Goal: Task Accomplishment & Management: Manage account settings

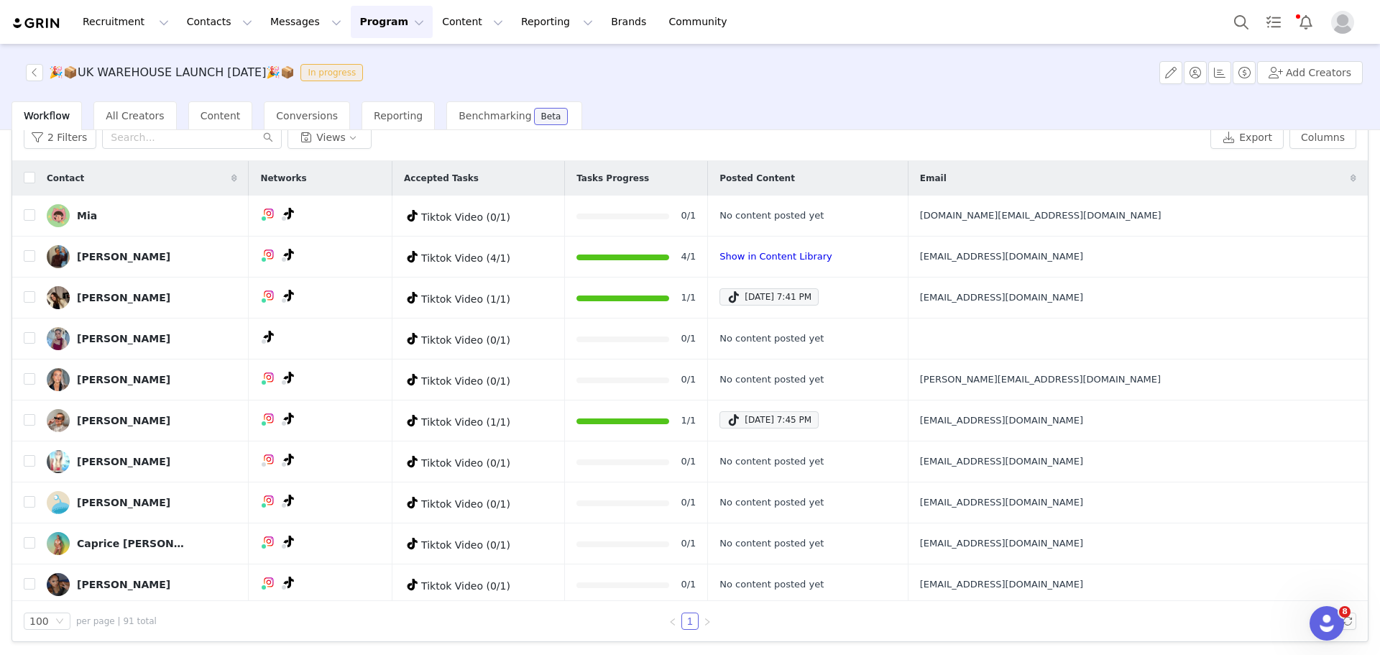
scroll to position [3356, 0]
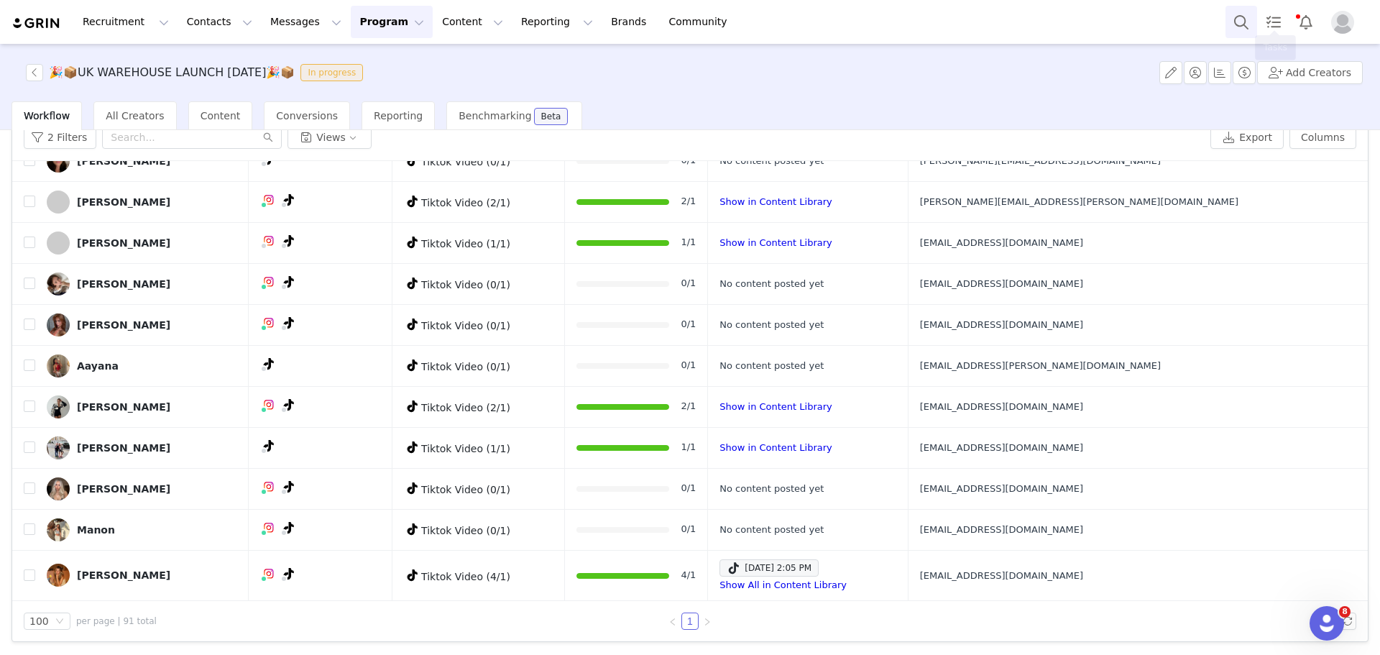
click at [1230, 28] on button "Search" at bounding box center [1241, 22] width 32 height 32
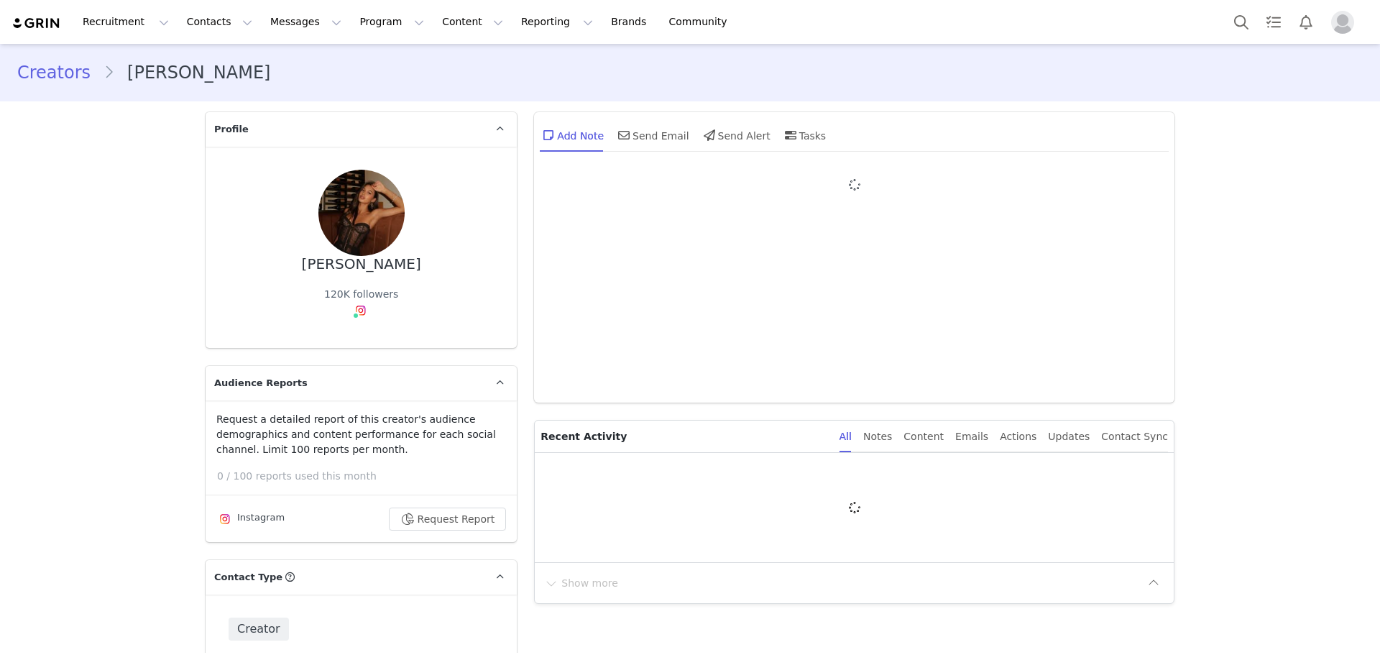
type input "+1 ([GEOGRAPHIC_DATA])"
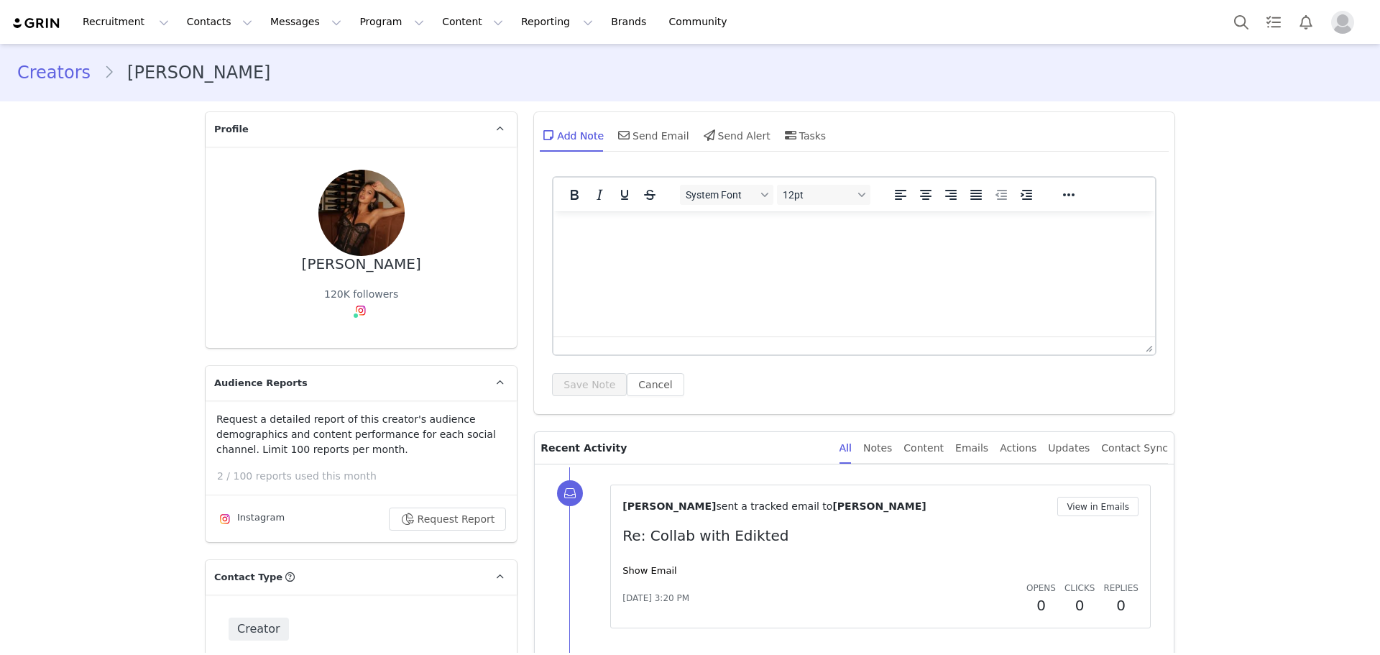
click at [712, 250] on html at bounding box center [853, 230] width 601 height 39
click at [597, 377] on button "Save Note" at bounding box center [589, 384] width 75 height 23
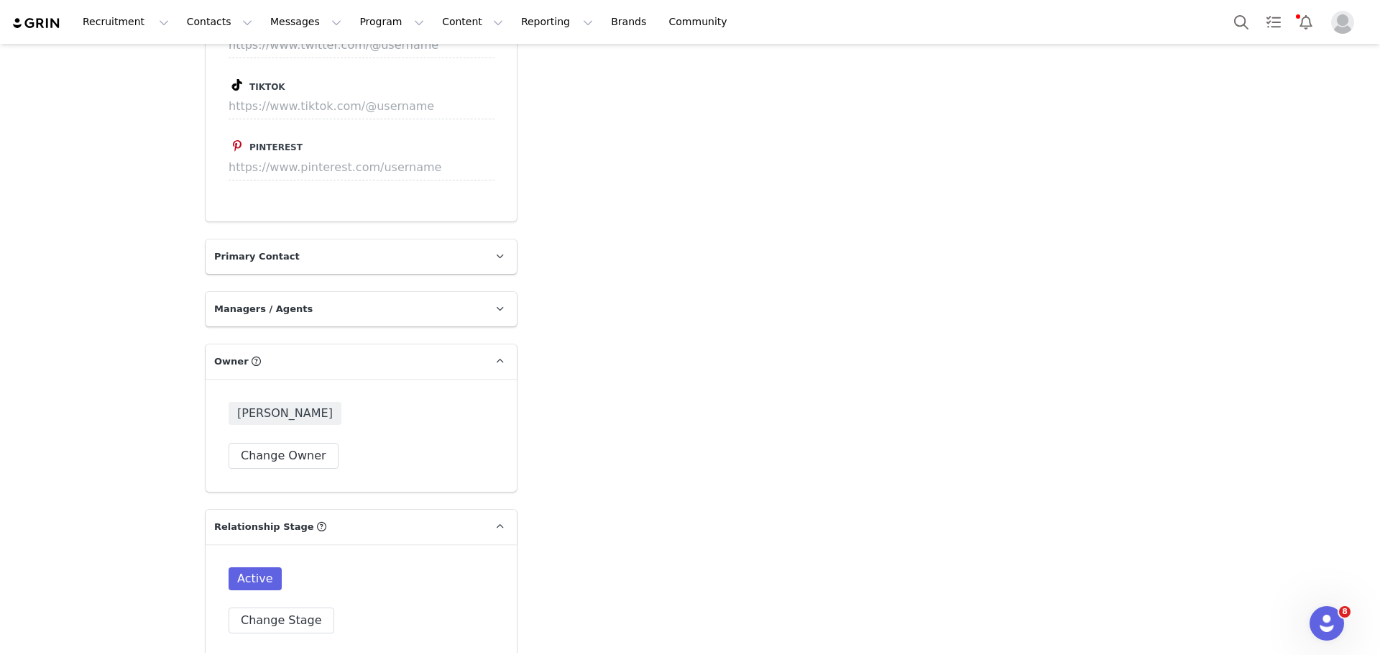
scroll to position [3641, 0]
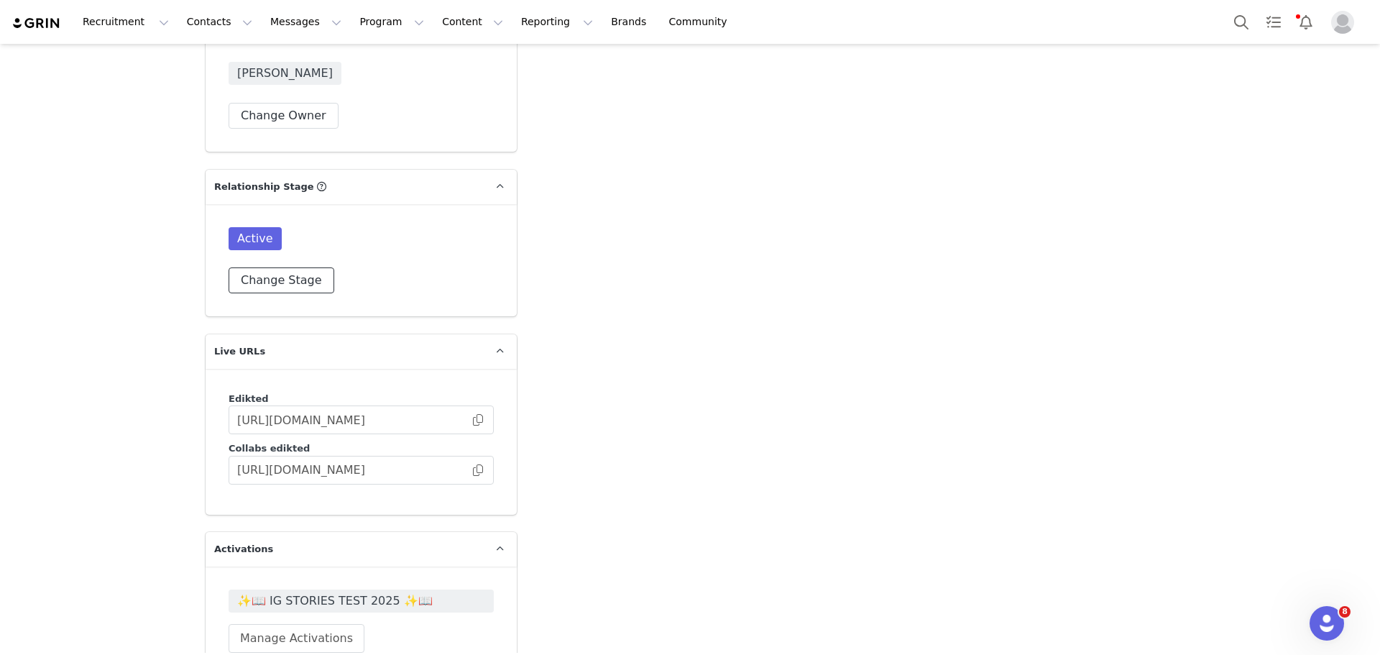
click at [275, 267] on button "Change Stage" at bounding box center [282, 280] width 106 height 26
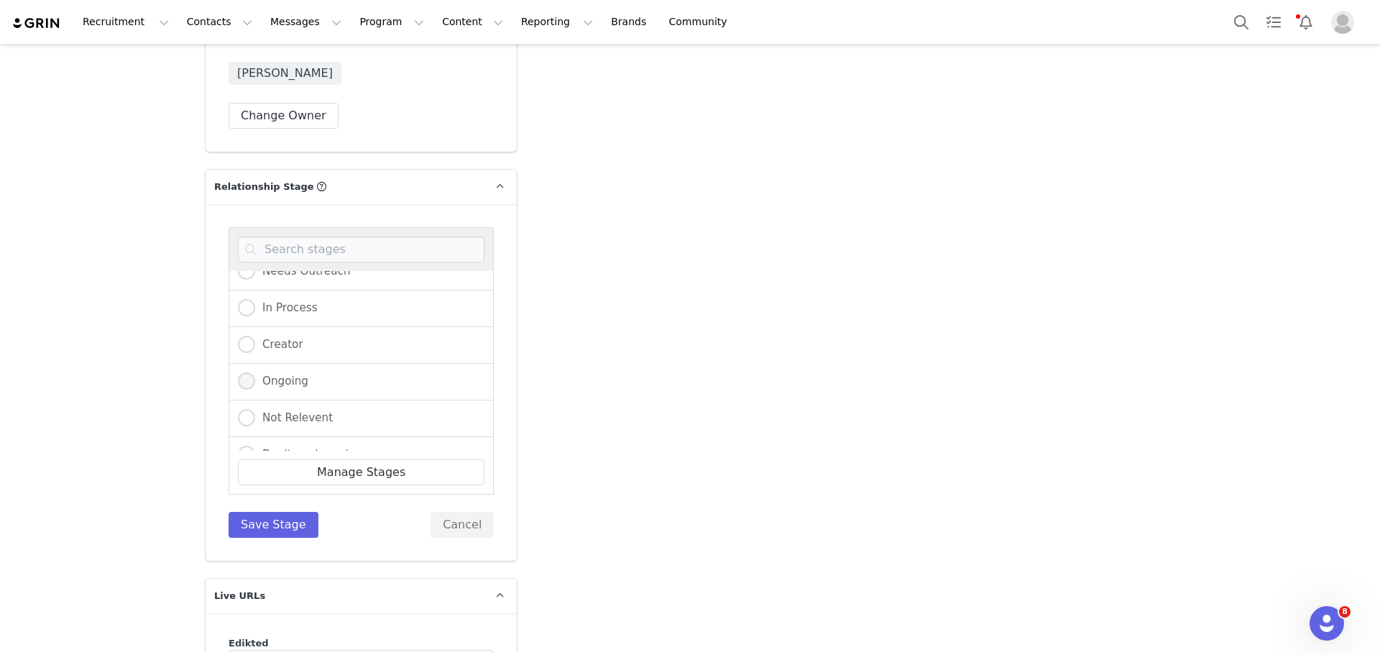
scroll to position [151, 0]
click at [289, 388] on span "Not Relevent" at bounding box center [294, 394] width 78 height 13
click at [255, 386] on input "Not Relevent" at bounding box center [246, 395] width 17 height 19
radio input "true"
radio input "false"
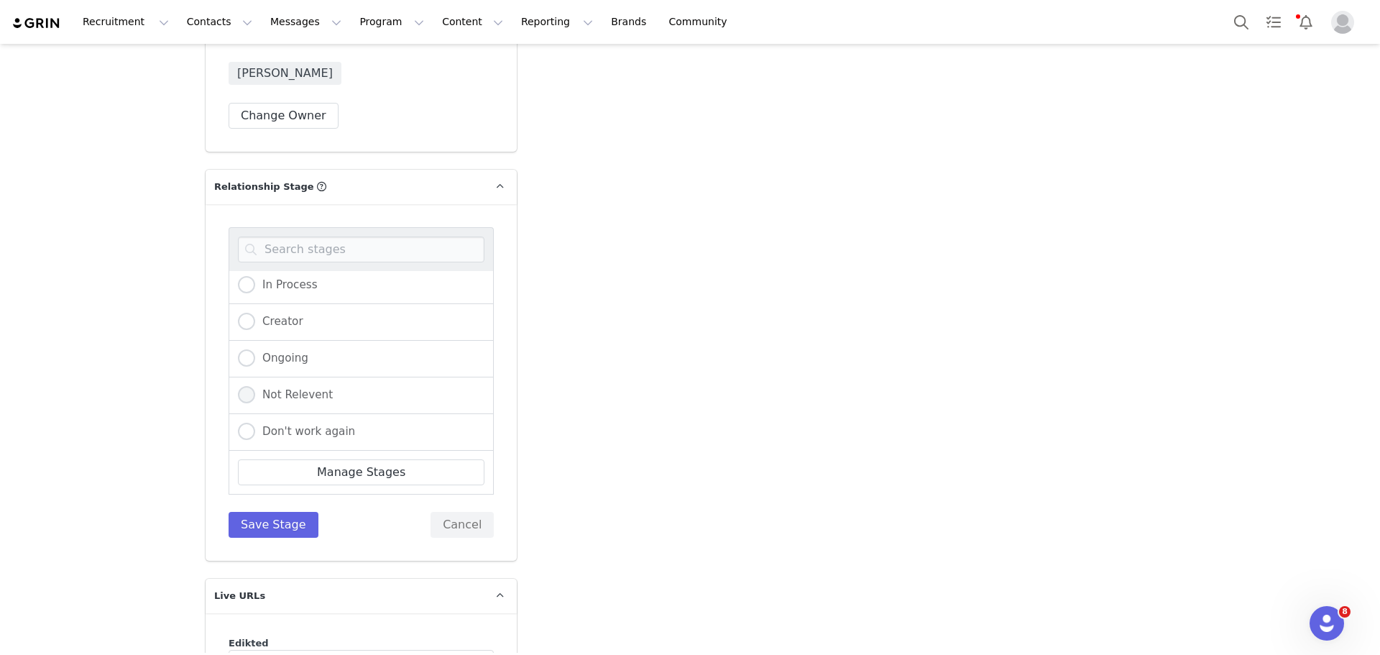
radio input "true"
click at [281, 512] on button "Save Stage" at bounding box center [274, 525] width 90 height 26
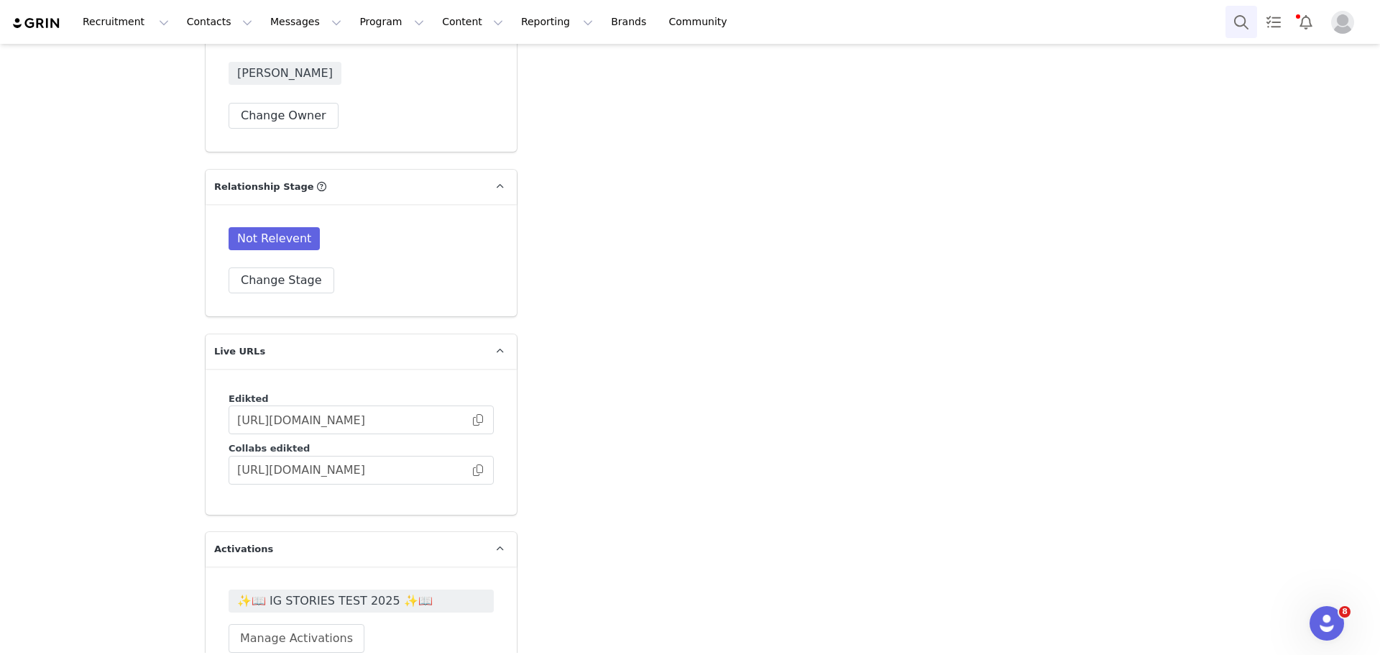
click at [1234, 32] on button "Search" at bounding box center [1241, 22] width 32 height 32
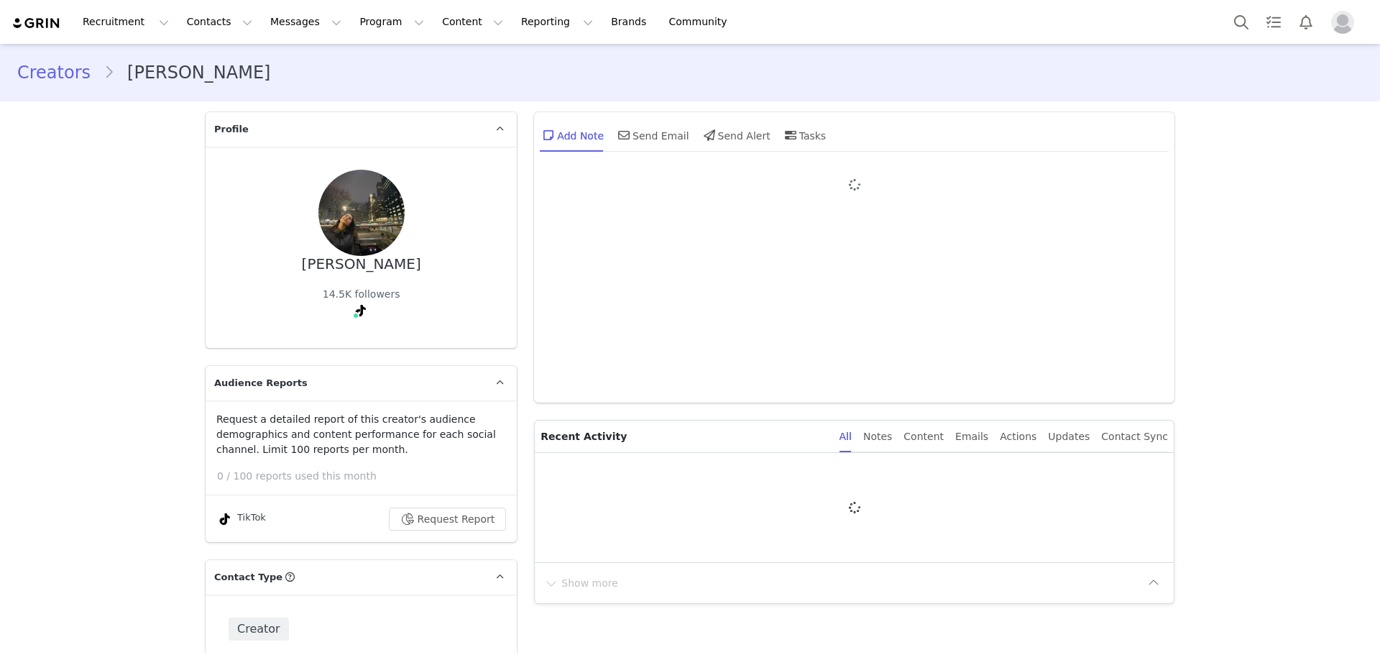
type input "+1 ([GEOGRAPHIC_DATA])"
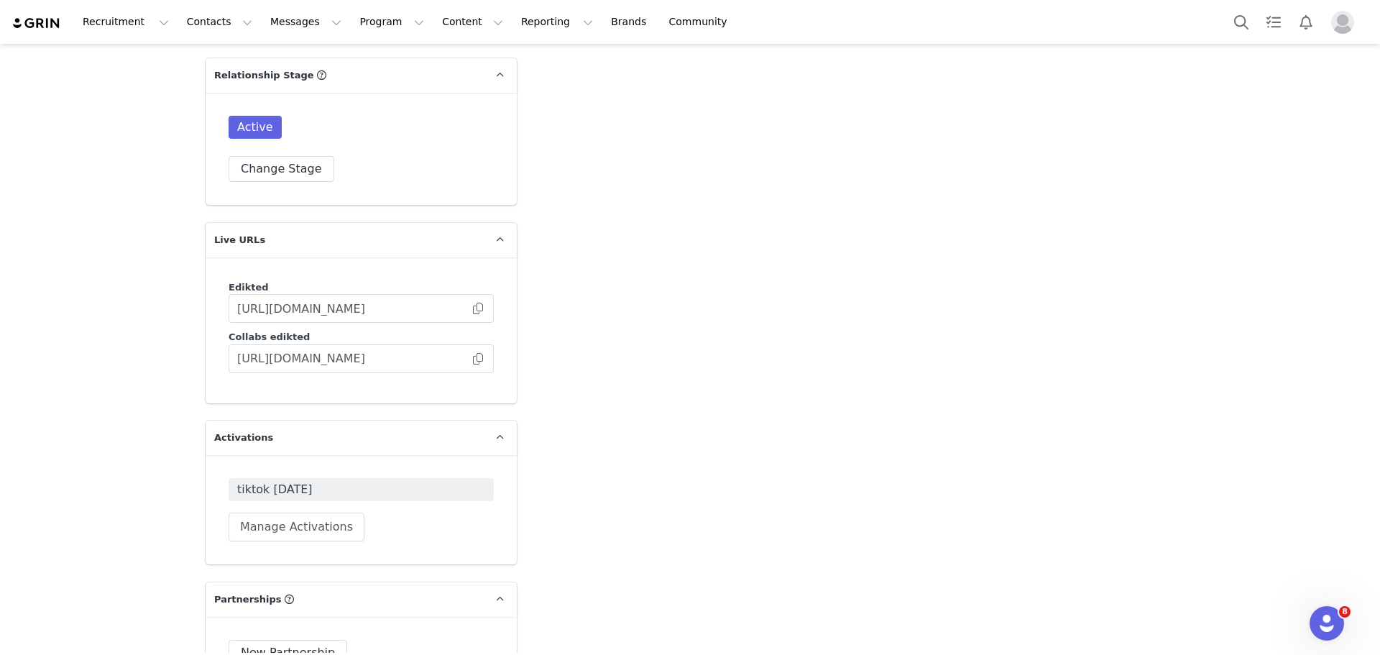
scroll to position [3737, 0]
click at [287, 155] on button "Change Stage" at bounding box center [282, 168] width 106 height 26
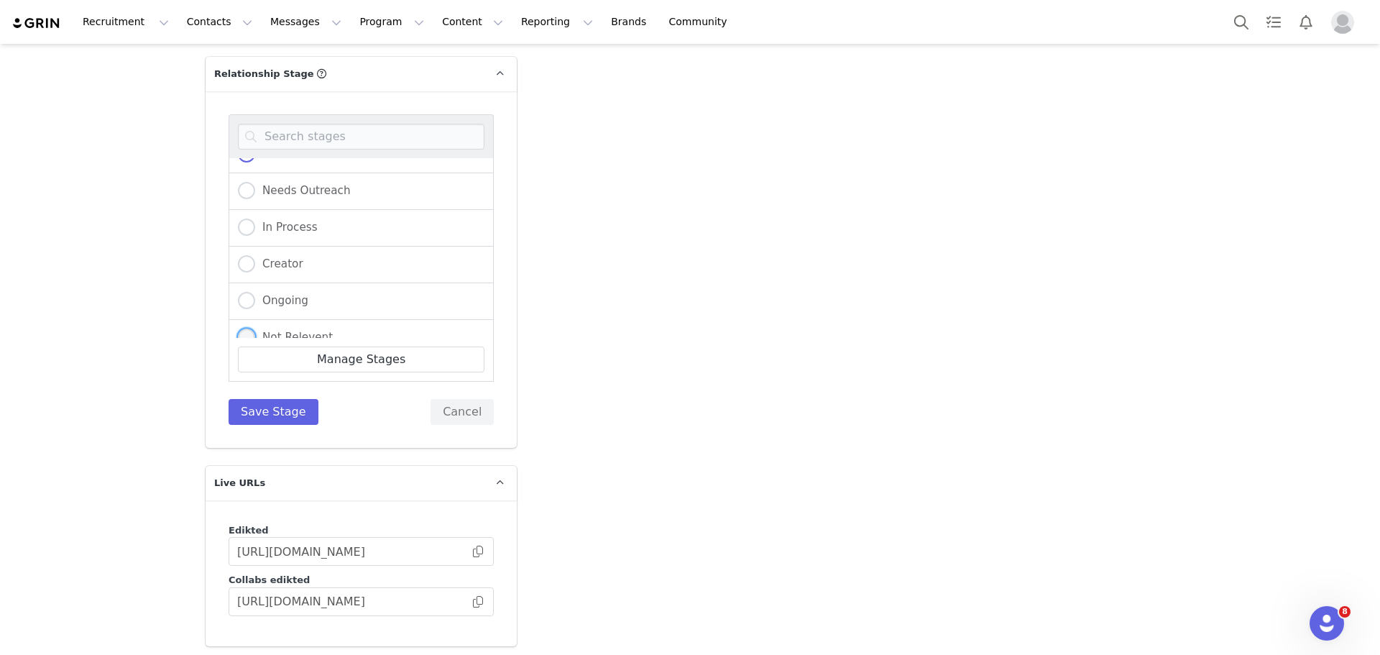
click at [301, 331] on span "Not Relevent" at bounding box center [294, 337] width 78 height 13
click at [255, 328] on input "Not Relevent" at bounding box center [246, 337] width 17 height 19
radio input "true"
radio input "false"
radio input "true"
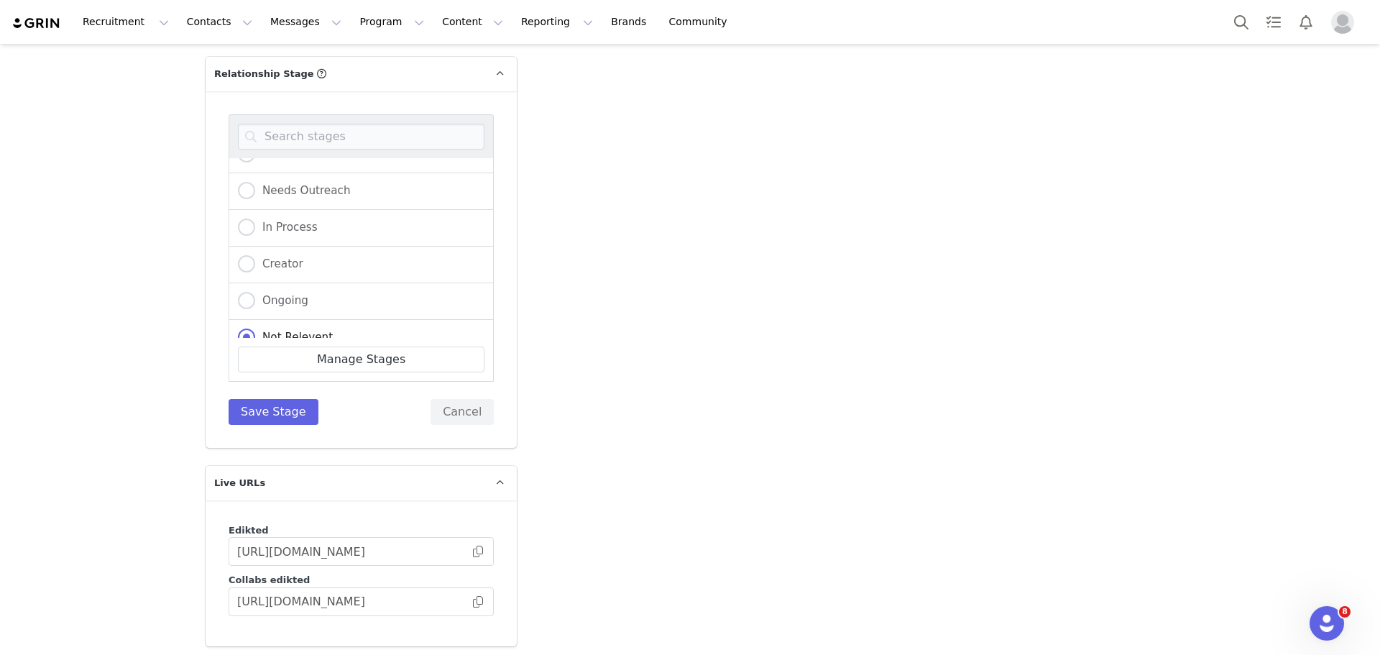
scroll to position [105, 0]
click at [281, 399] on button "Save Stage" at bounding box center [274, 412] width 90 height 26
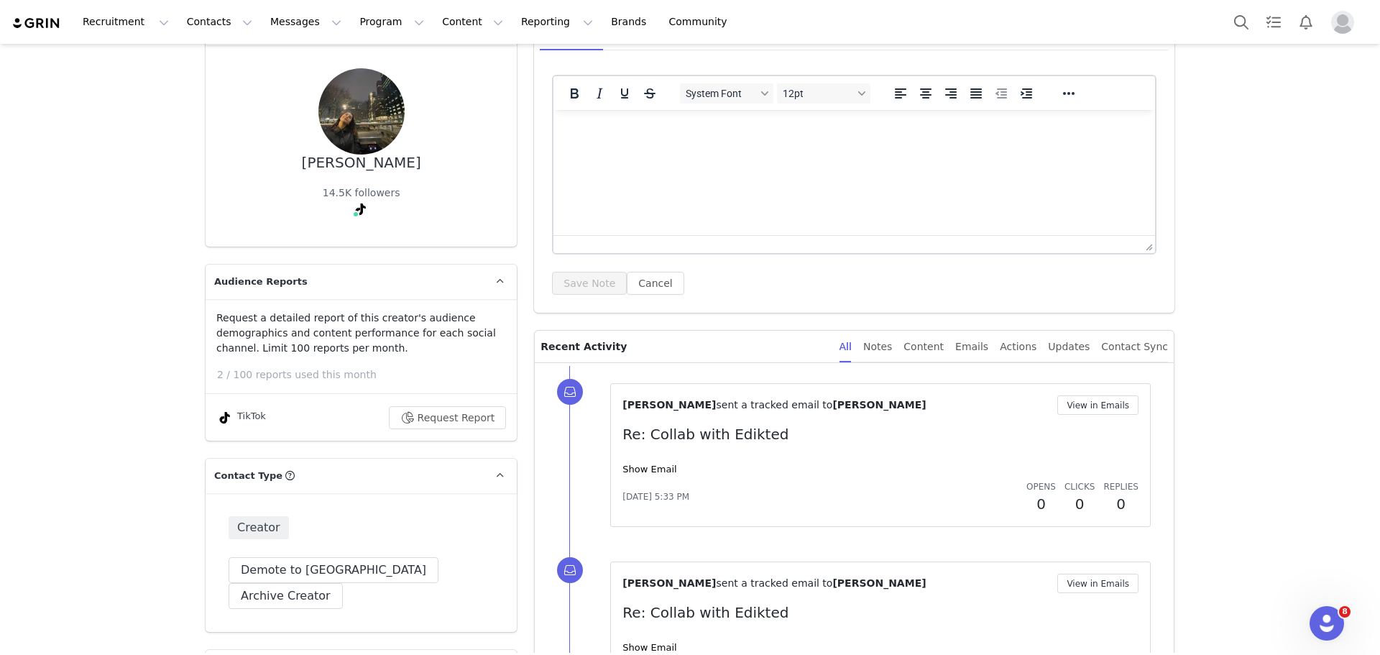
scroll to position [0, 0]
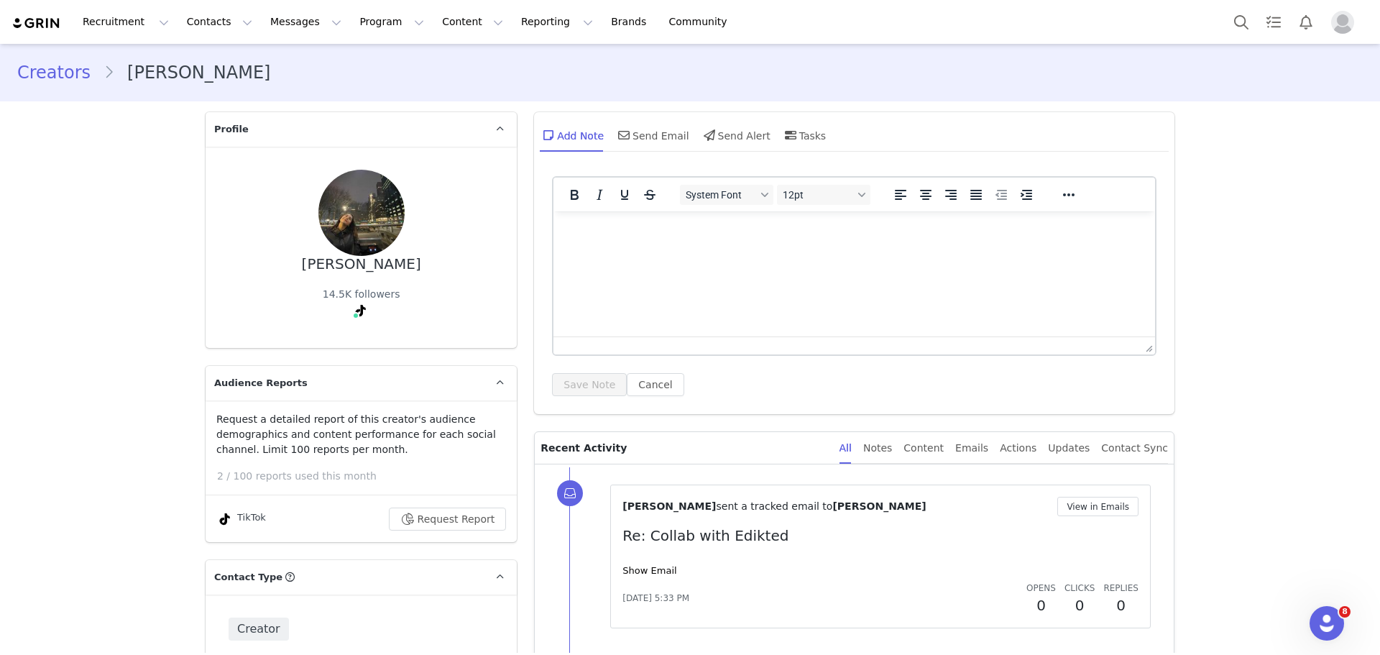
click at [733, 250] on html at bounding box center [853, 230] width 601 height 39
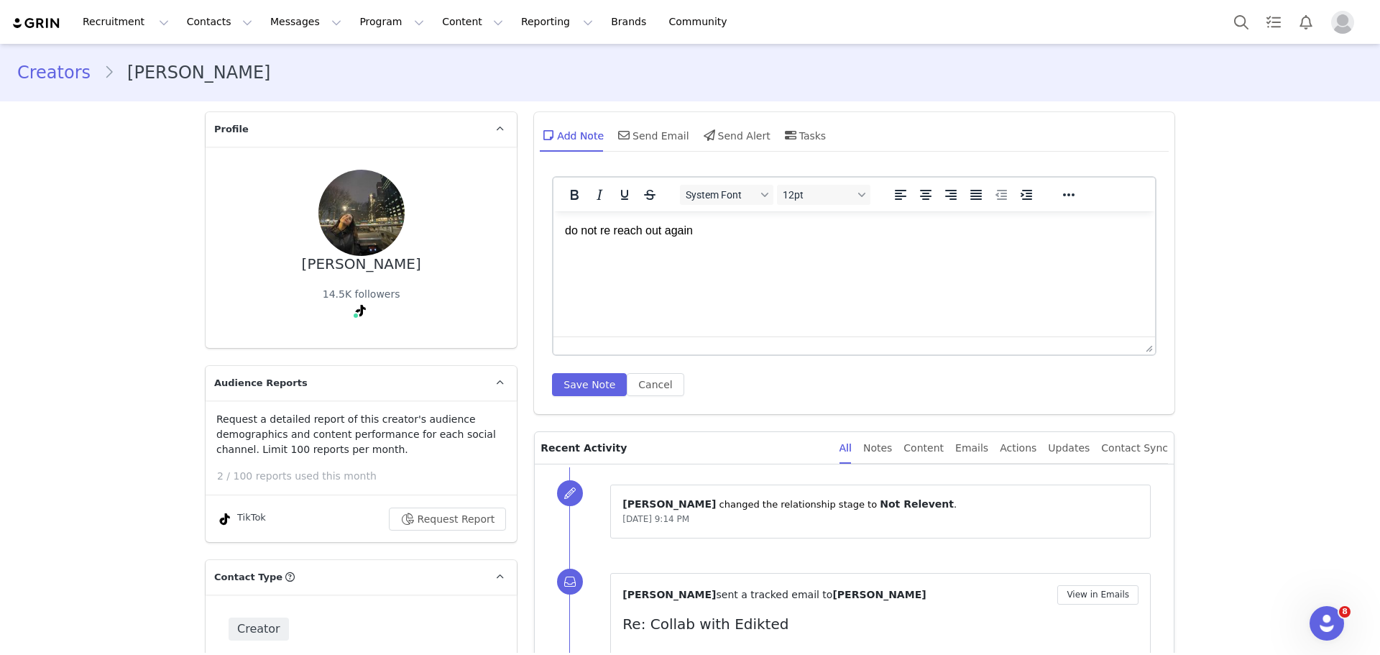
click at [738, 231] on p "do not re reach out again" at bounding box center [854, 231] width 578 height 16
click at [588, 391] on button "Save Note" at bounding box center [589, 384] width 75 height 23
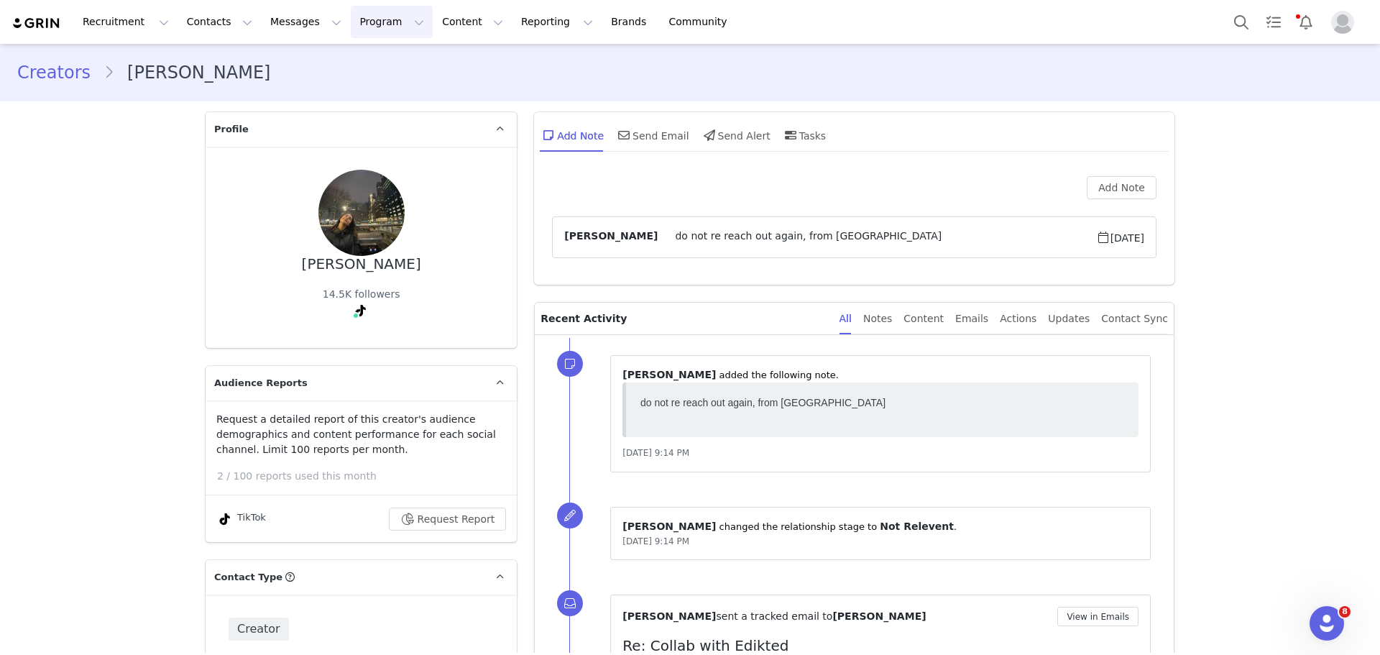
click at [366, 15] on button "Program Program" at bounding box center [392, 22] width 82 height 32
click at [439, 12] on button "Content Content" at bounding box center [472, 22] width 78 height 32
click at [365, 32] on button "Program Program" at bounding box center [392, 22] width 82 height 32
click at [366, 61] on p "Activations" at bounding box center [354, 63] width 55 height 15
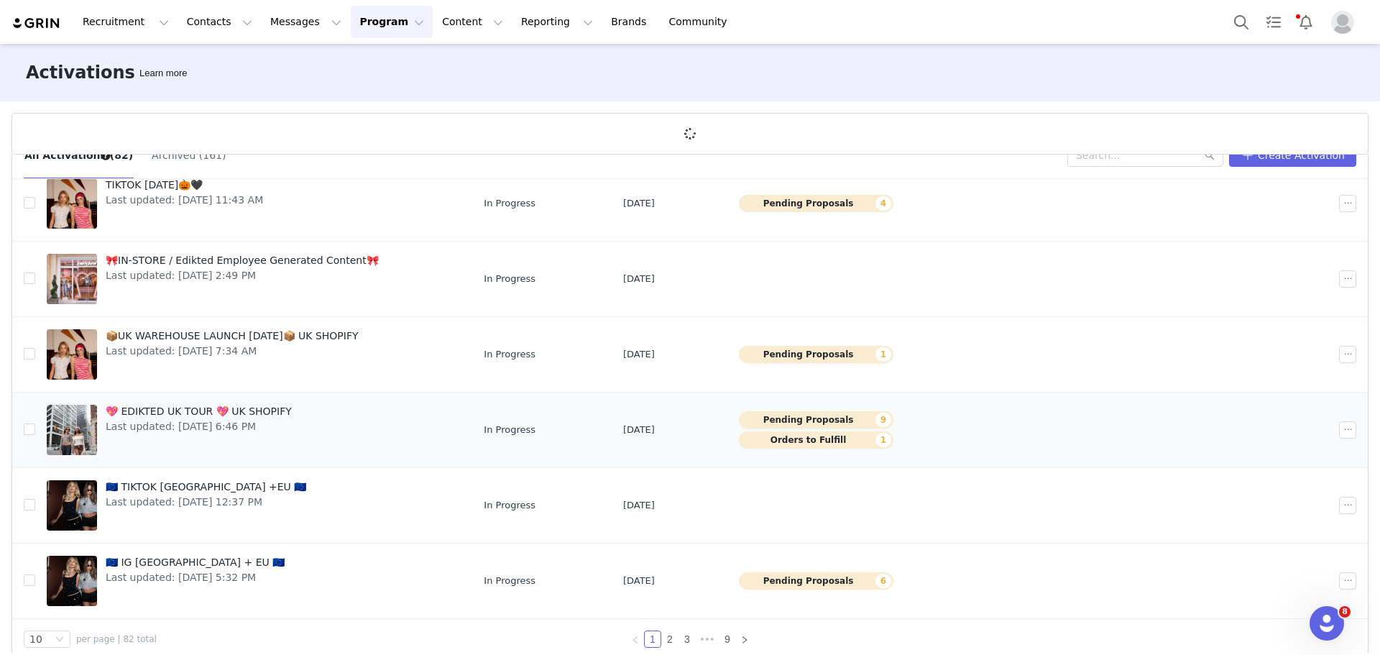
scroll to position [53, 0]
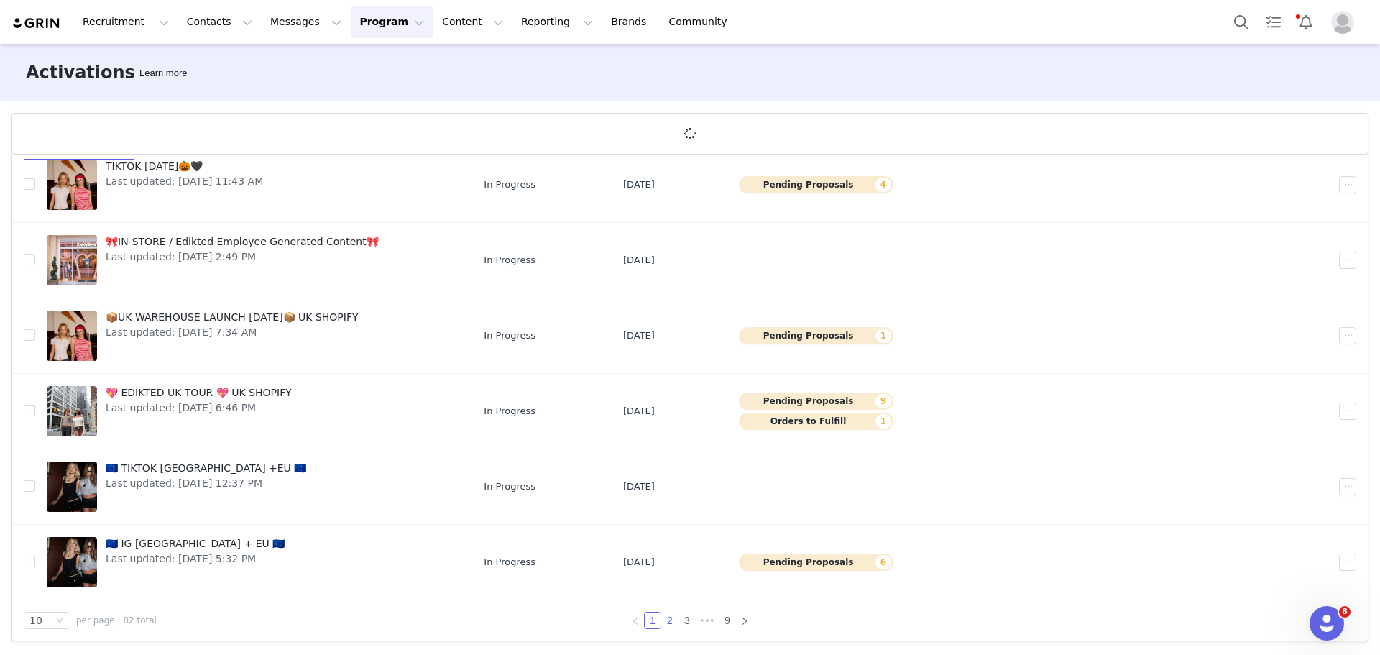
click at [662, 624] on link "2" at bounding box center [670, 620] width 16 height 16
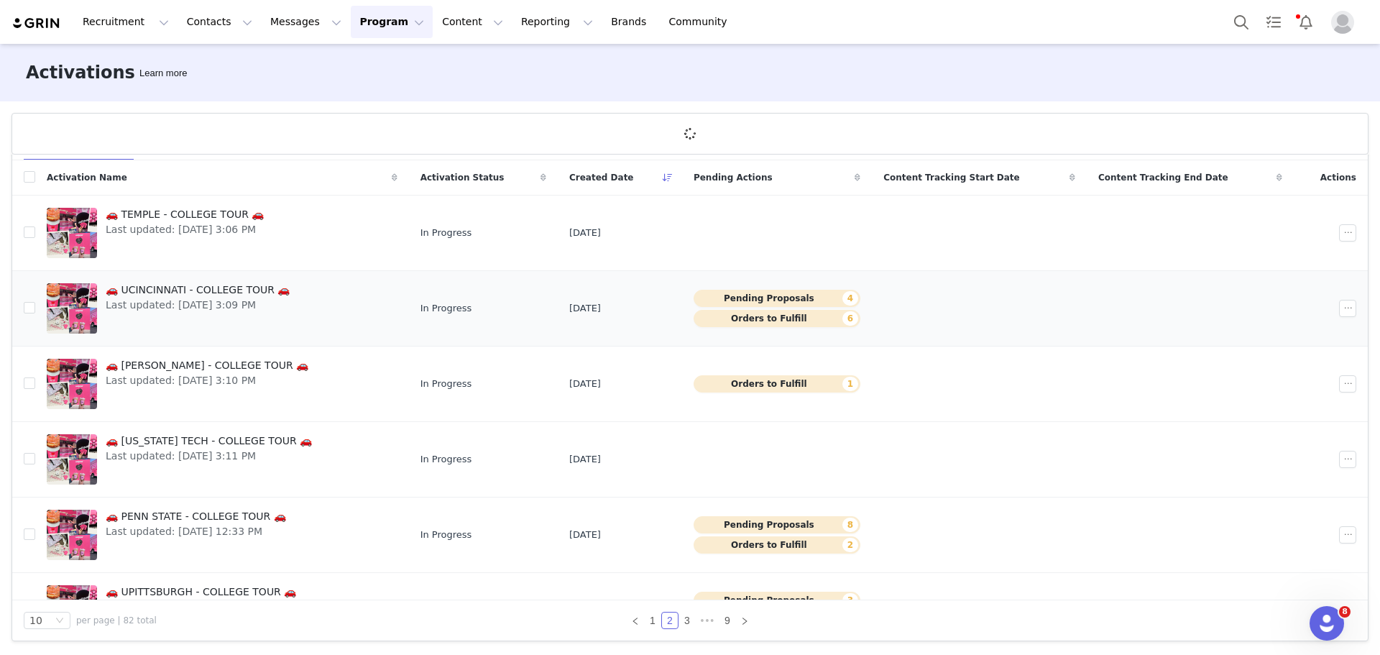
scroll to position [350, 0]
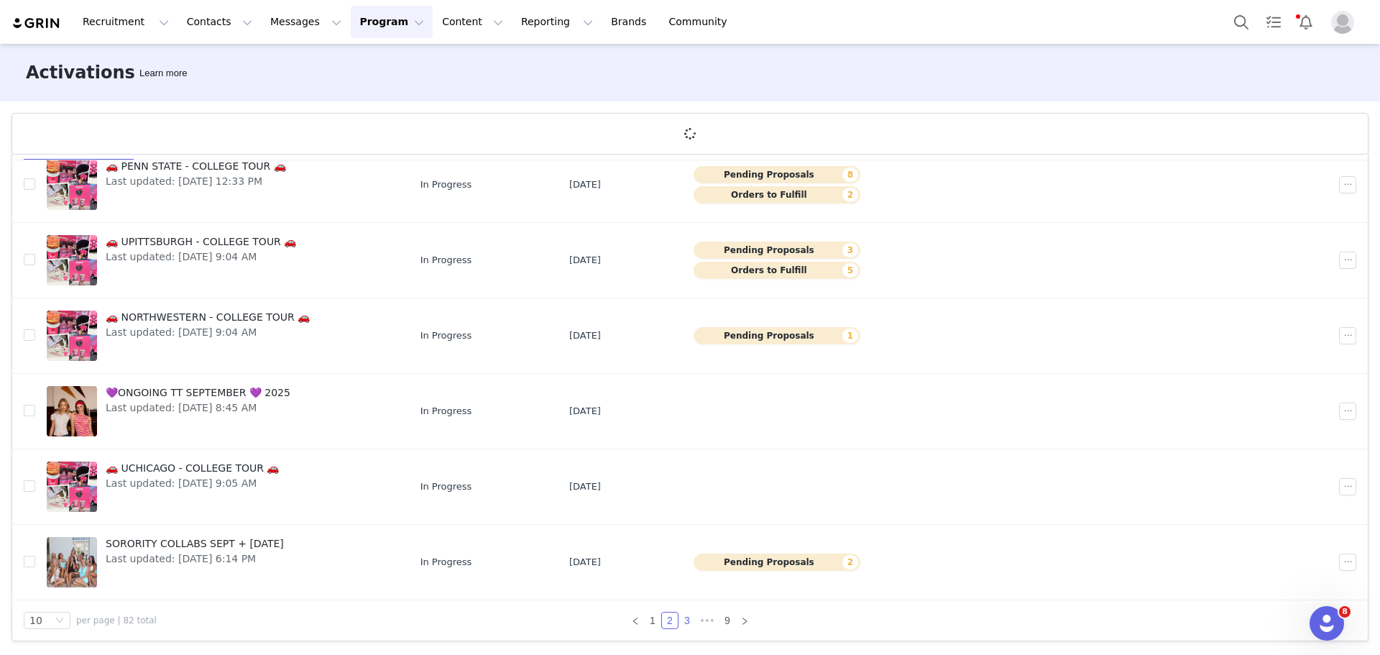
click at [687, 621] on link "3" at bounding box center [687, 620] width 16 height 16
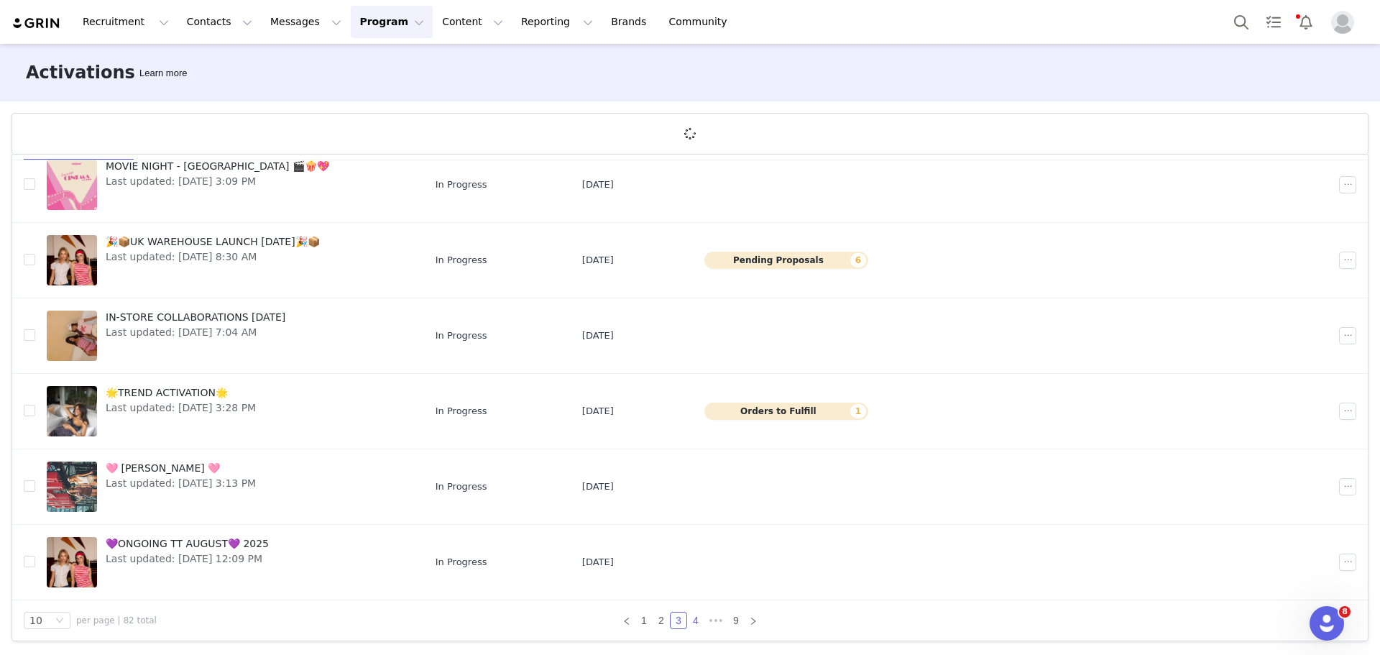
click at [690, 621] on link "4" at bounding box center [696, 620] width 16 height 16
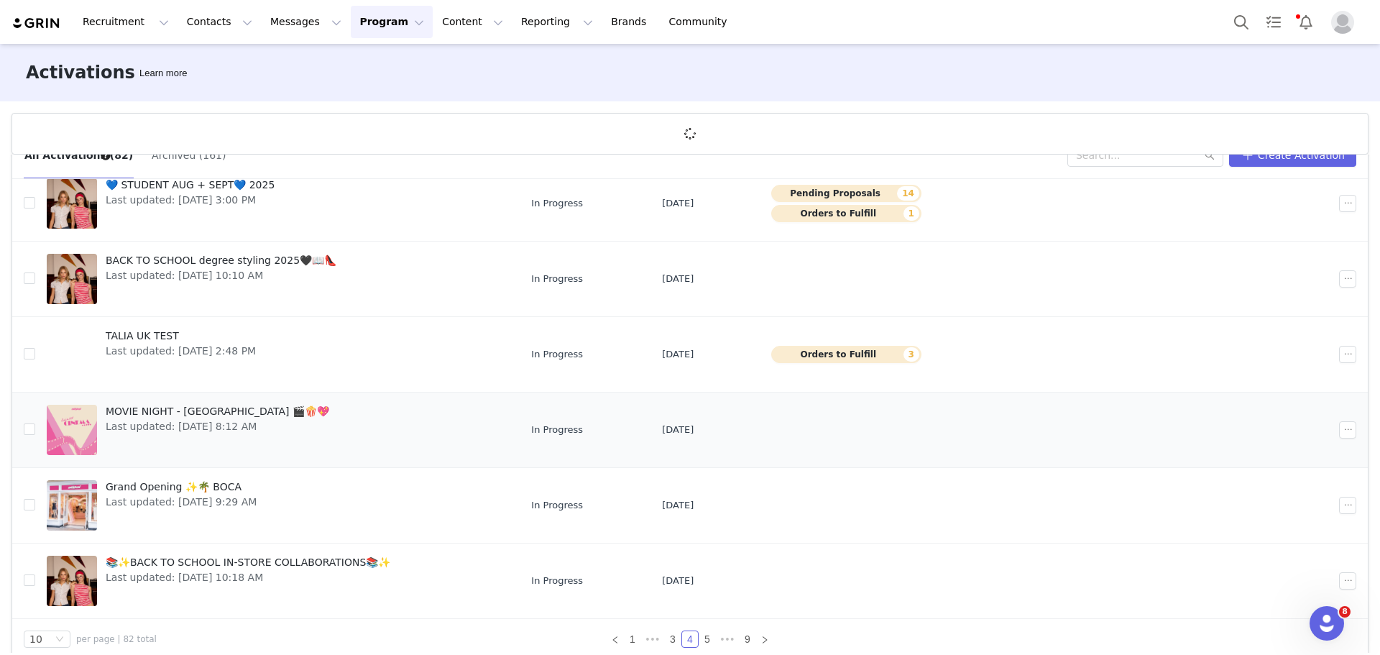
scroll to position [53, 0]
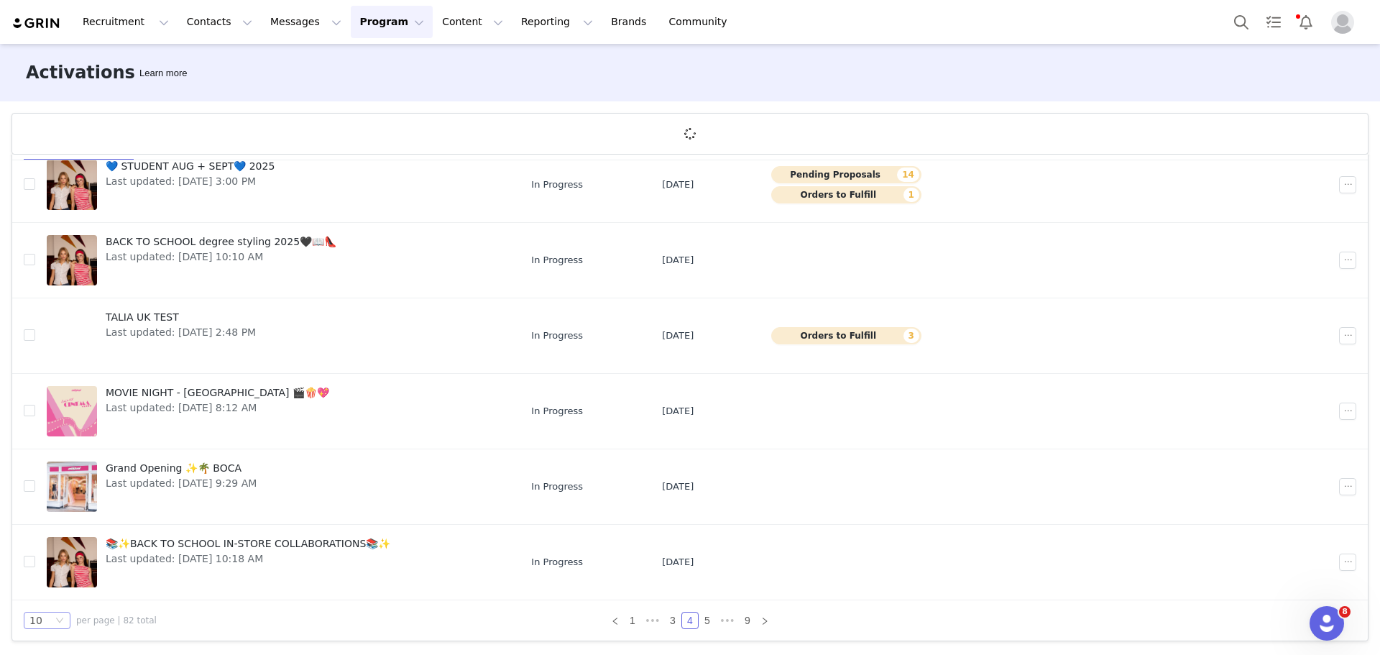
click at [48, 622] on div "10" at bounding box center [40, 620] width 23 height 16
click at [47, 599] on li "50" at bounding box center [47, 594] width 47 height 23
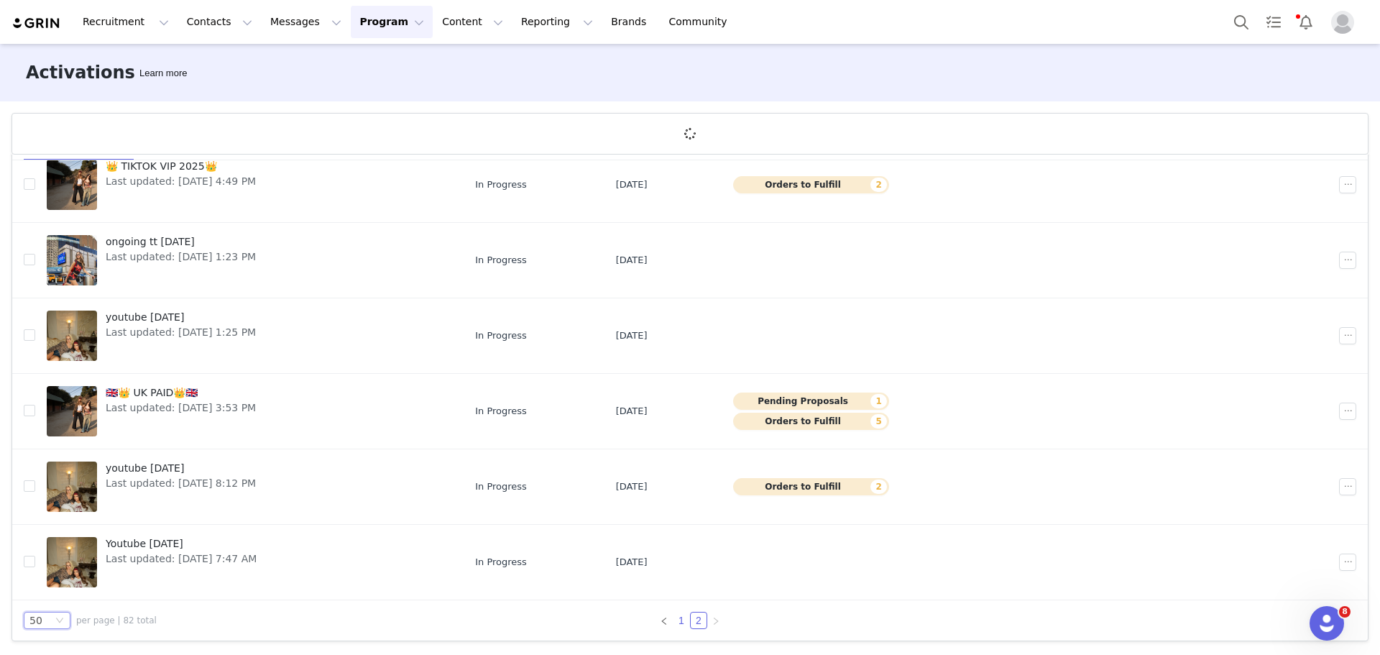
click at [676, 622] on link "1" at bounding box center [681, 620] width 16 height 16
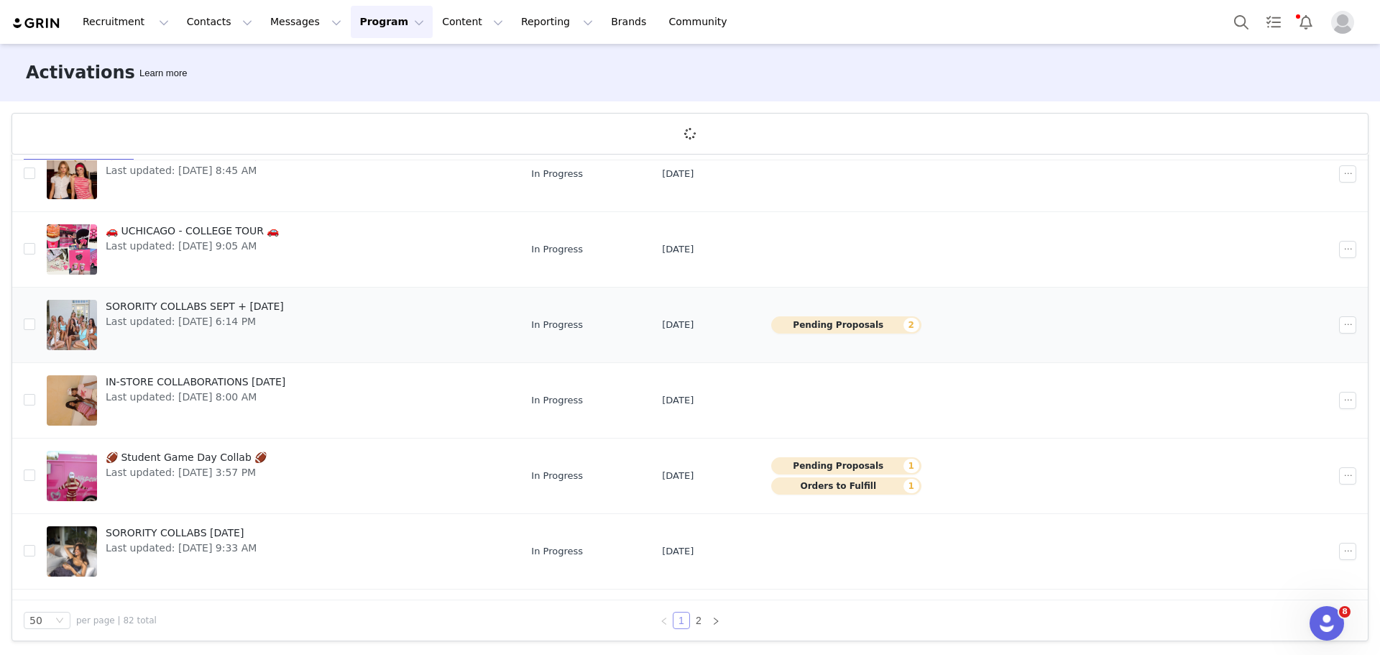
scroll to position [1533, 0]
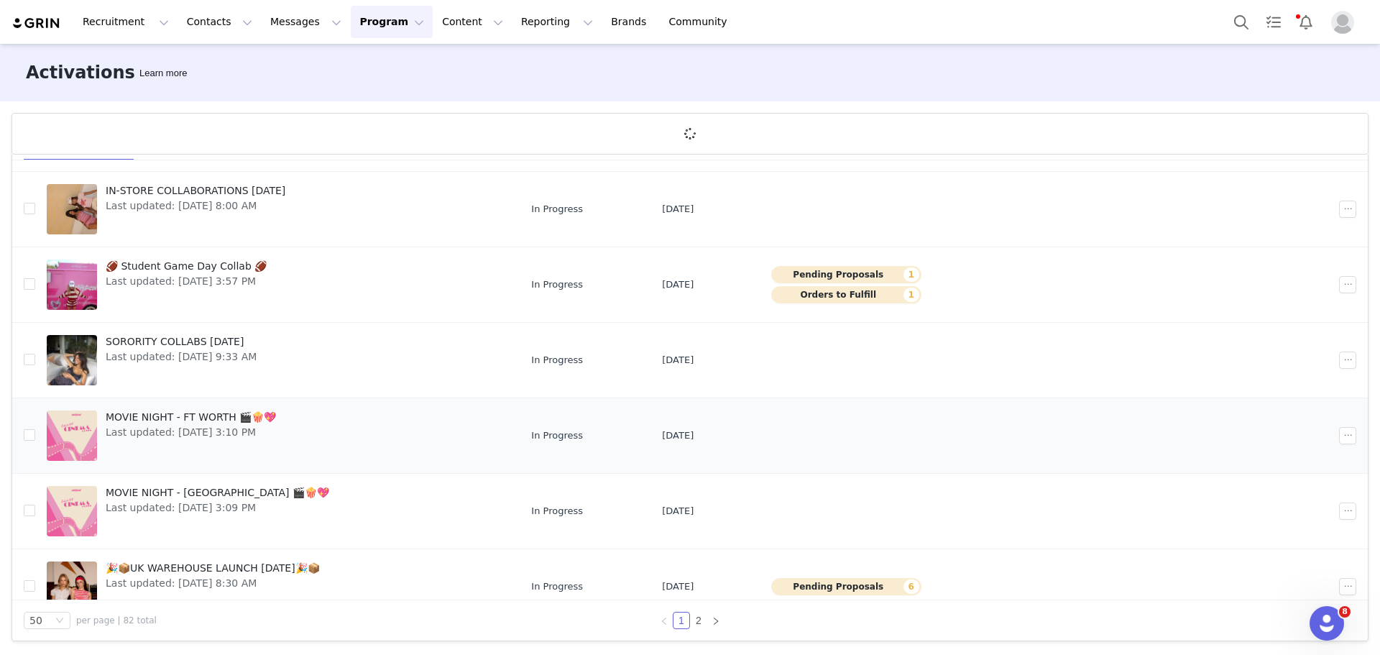
click at [216, 428] on span "Last updated: Sep 4, 2025 3:10 PM" at bounding box center [191, 432] width 170 height 15
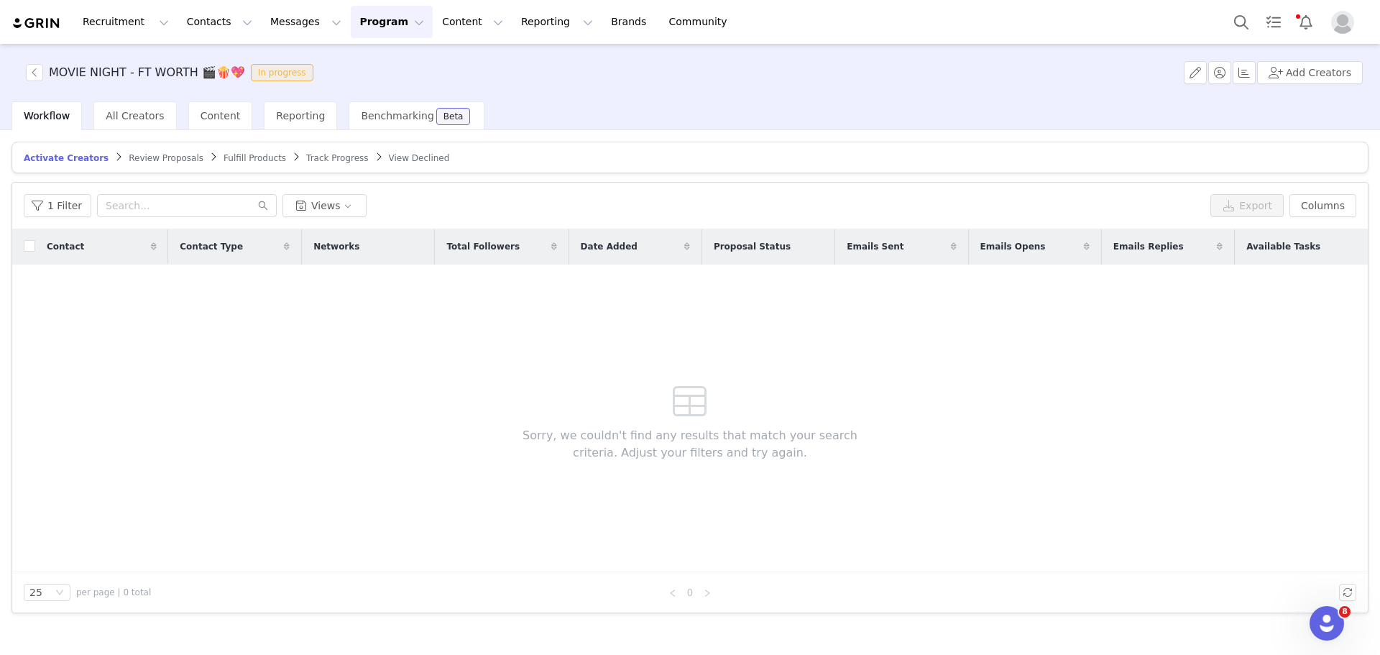
click at [306, 161] on span "Track Progress" at bounding box center [337, 158] width 62 height 10
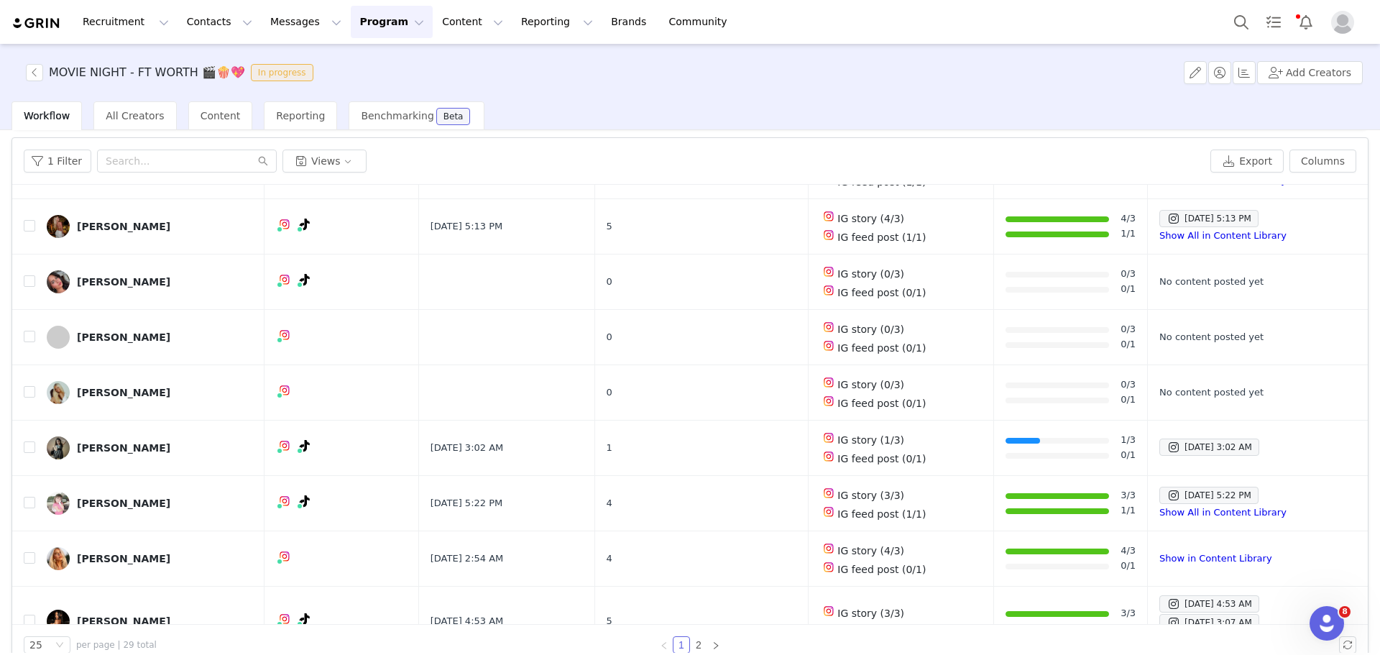
scroll to position [68, 0]
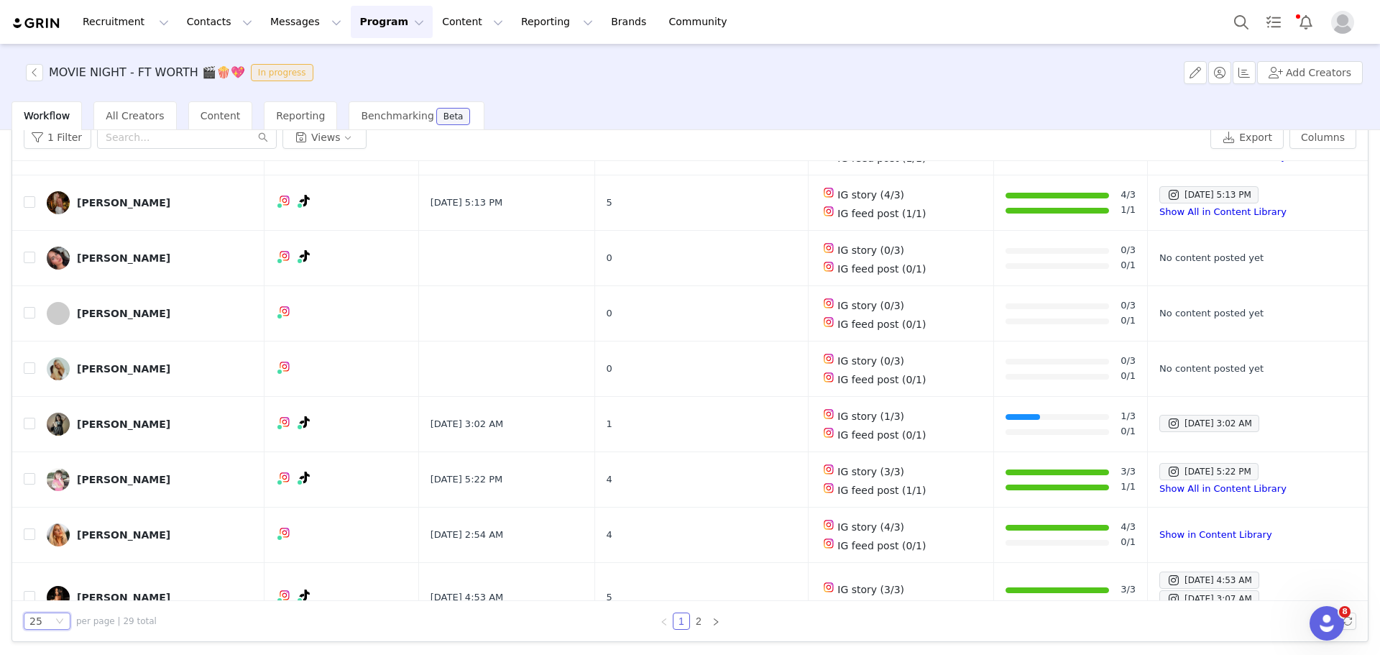
click at [49, 624] on div "25" at bounding box center [40, 621] width 23 height 16
click at [47, 599] on li "100" at bounding box center [47, 594] width 47 height 23
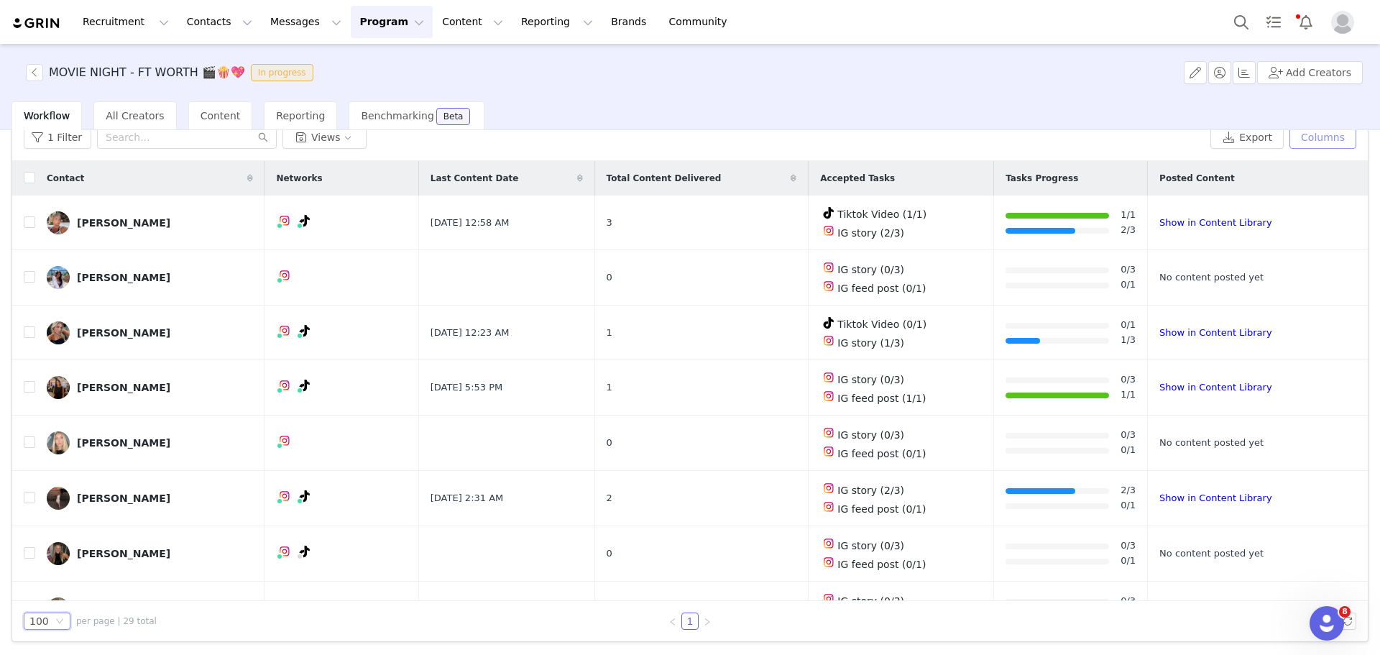
click at [1306, 147] on button "Columns" at bounding box center [1322, 137] width 67 height 23
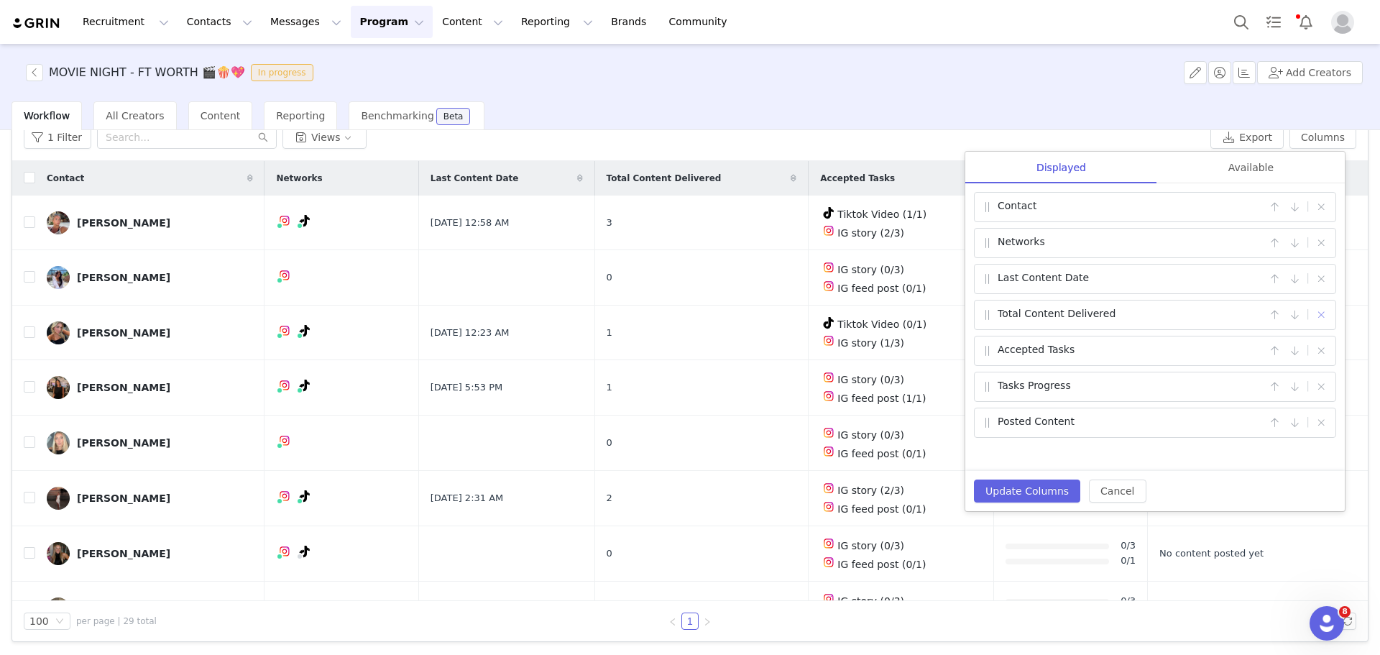
click at [1324, 319] on button "button" at bounding box center [1320, 314] width 17 height 17
click at [1321, 389] on button "button" at bounding box center [1320, 386] width 17 height 17
click at [1268, 173] on div "Available" at bounding box center [1251, 168] width 188 height 32
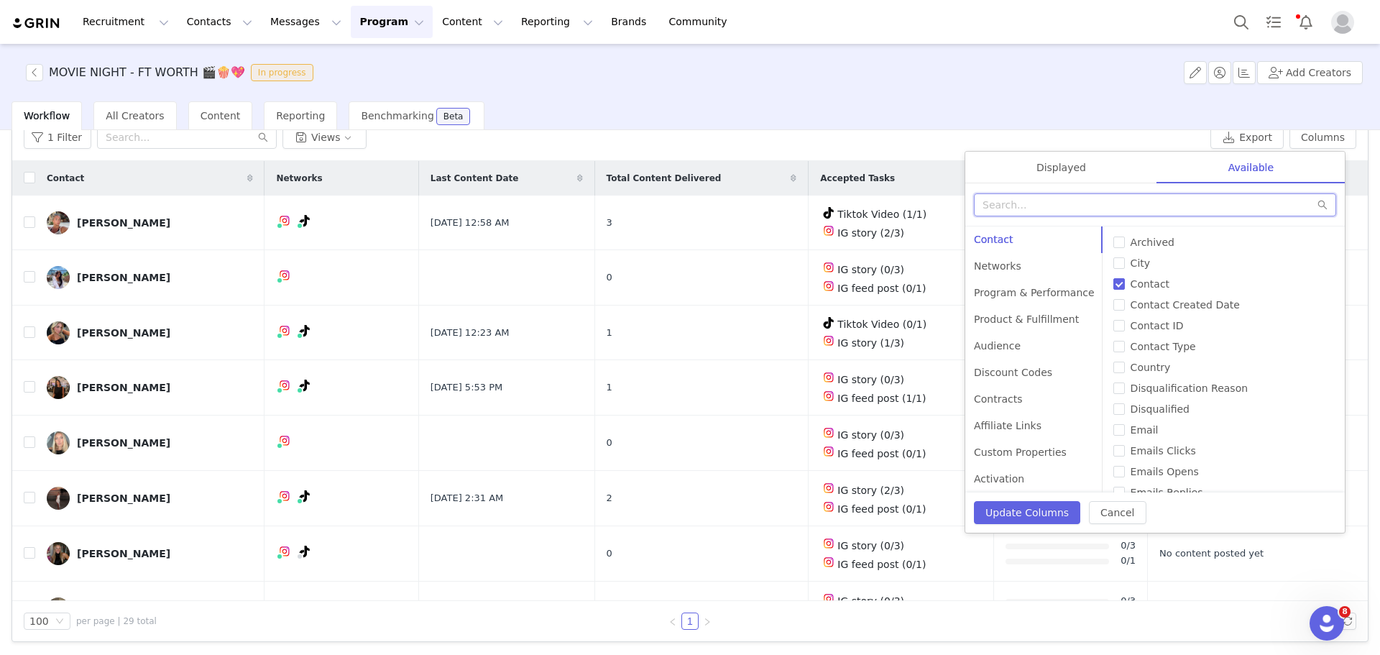
click at [1106, 209] on input "text" at bounding box center [1155, 204] width 362 height 23
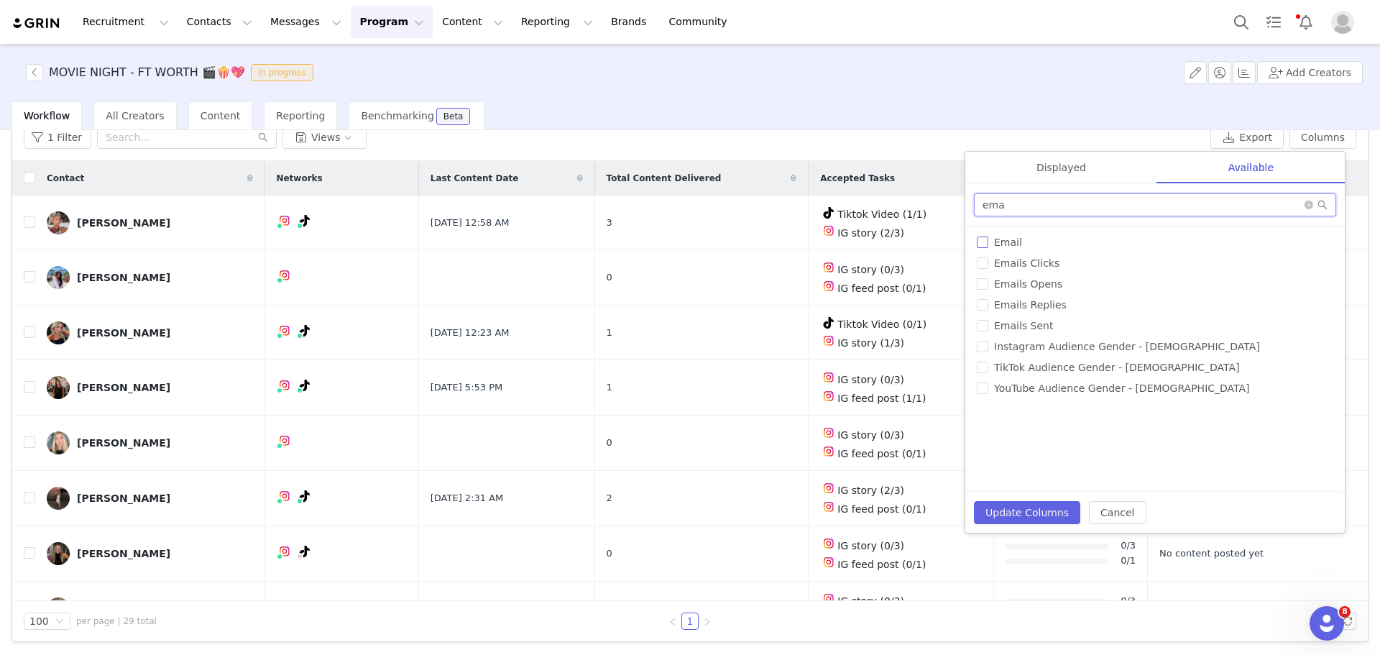
type input "ema"
click at [987, 242] on input "Email" at bounding box center [982, 241] width 11 height 11
checkbox input "true"
click at [1036, 515] on button "Update Columns" at bounding box center [1027, 512] width 106 height 23
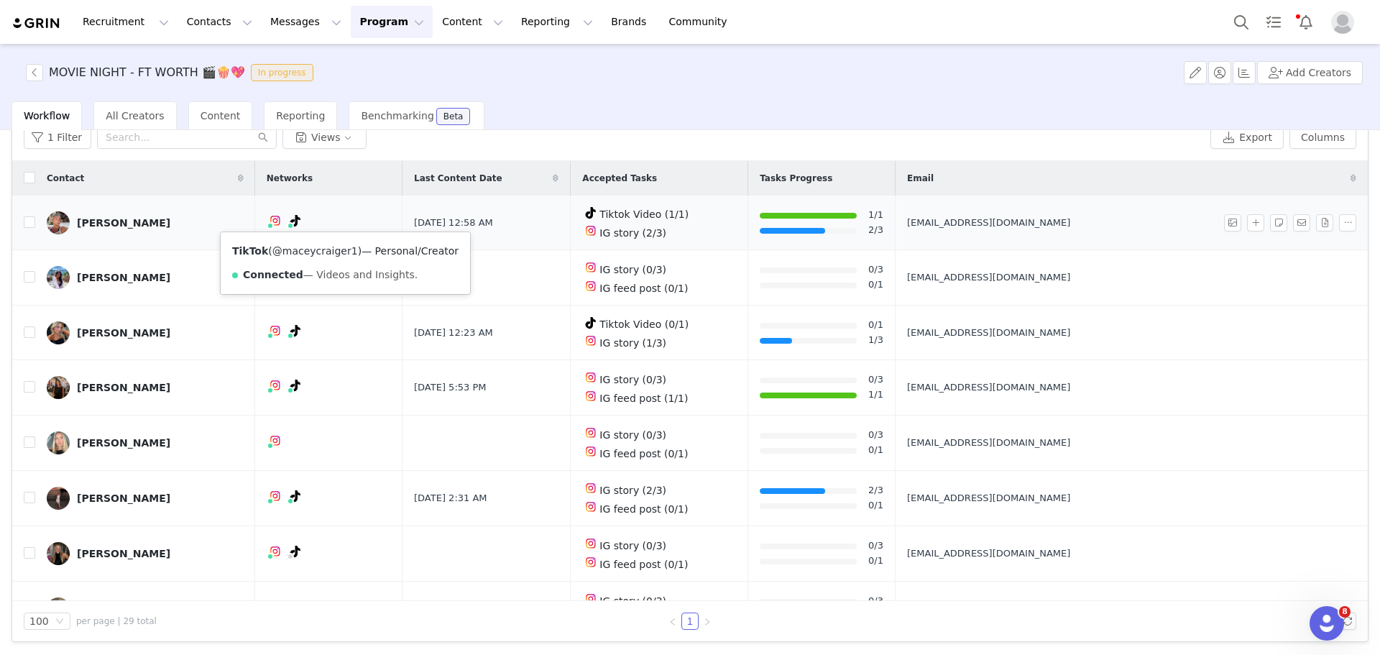
click at [323, 246] on link "@maceycraiger1" at bounding box center [315, 250] width 86 height 11
click at [1328, 141] on button "Columns" at bounding box center [1322, 137] width 67 height 23
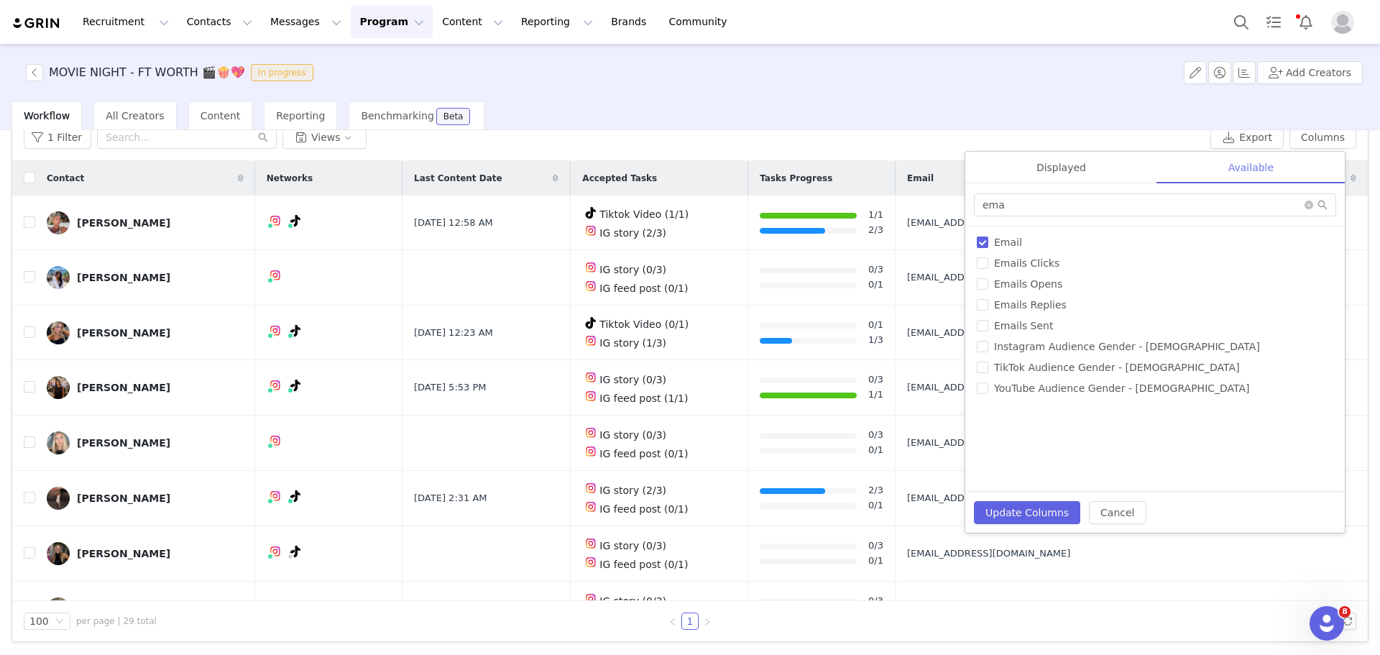
click at [1290, 180] on div "Available" at bounding box center [1251, 168] width 188 height 32
click at [1172, 197] on input "ema" at bounding box center [1155, 204] width 362 height 23
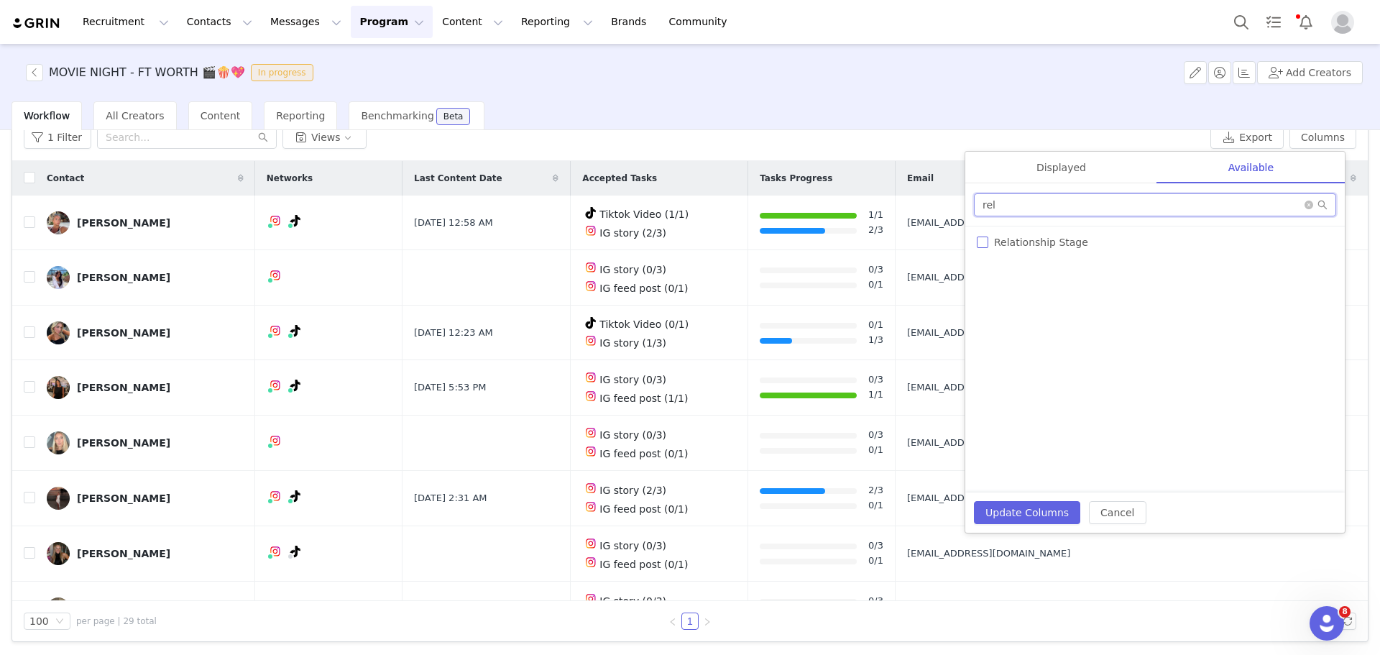
type input "rel"
click at [1033, 246] on span "Relationship Stage" at bounding box center [1041, 241] width 106 height 11
click at [988, 246] on input "Relationship Stage" at bounding box center [982, 241] width 11 height 11
checkbox input "true"
click at [1076, 161] on div "Displayed" at bounding box center [1061, 168] width 192 height 32
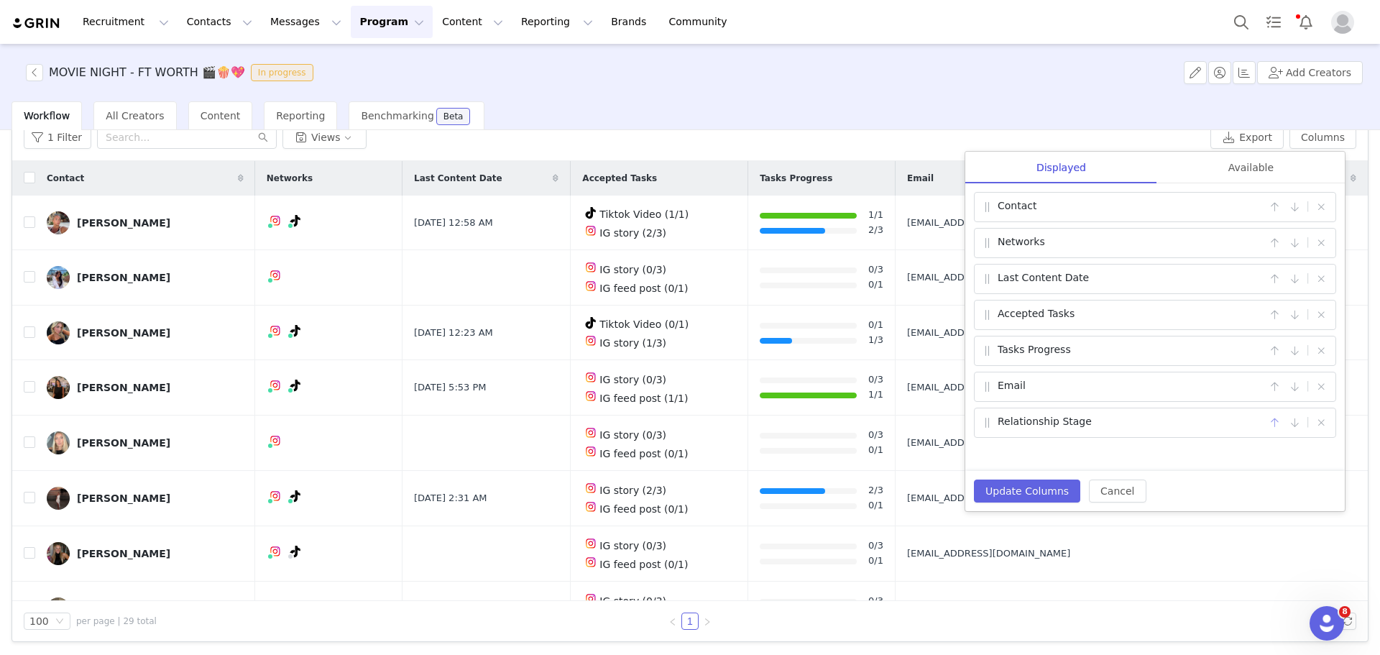
click at [1279, 421] on button "button" at bounding box center [1273, 422] width 17 height 17
click at [1046, 496] on button "Update Columns" at bounding box center [1027, 490] width 106 height 23
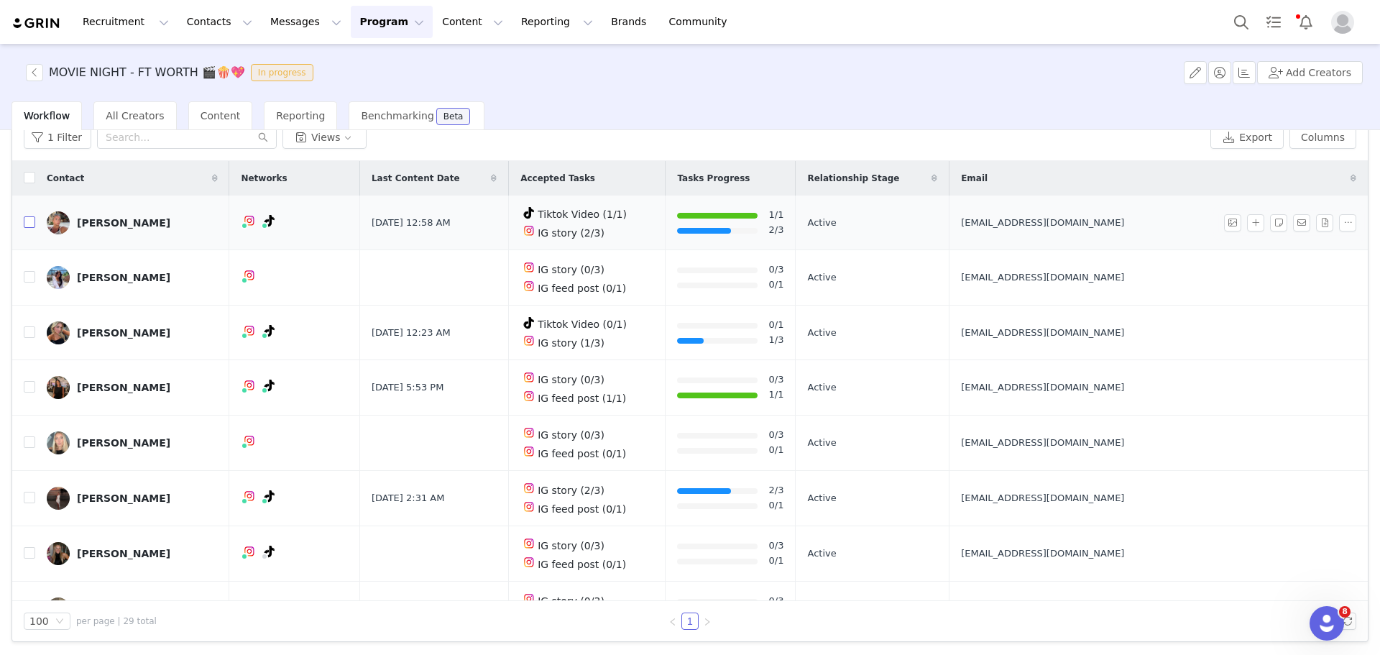
drag, startPoint x: 29, startPoint y: 221, endPoint x: 50, endPoint y: 226, distance: 21.6
click at [29, 221] on input "checkbox" at bounding box center [29, 221] width 11 height 11
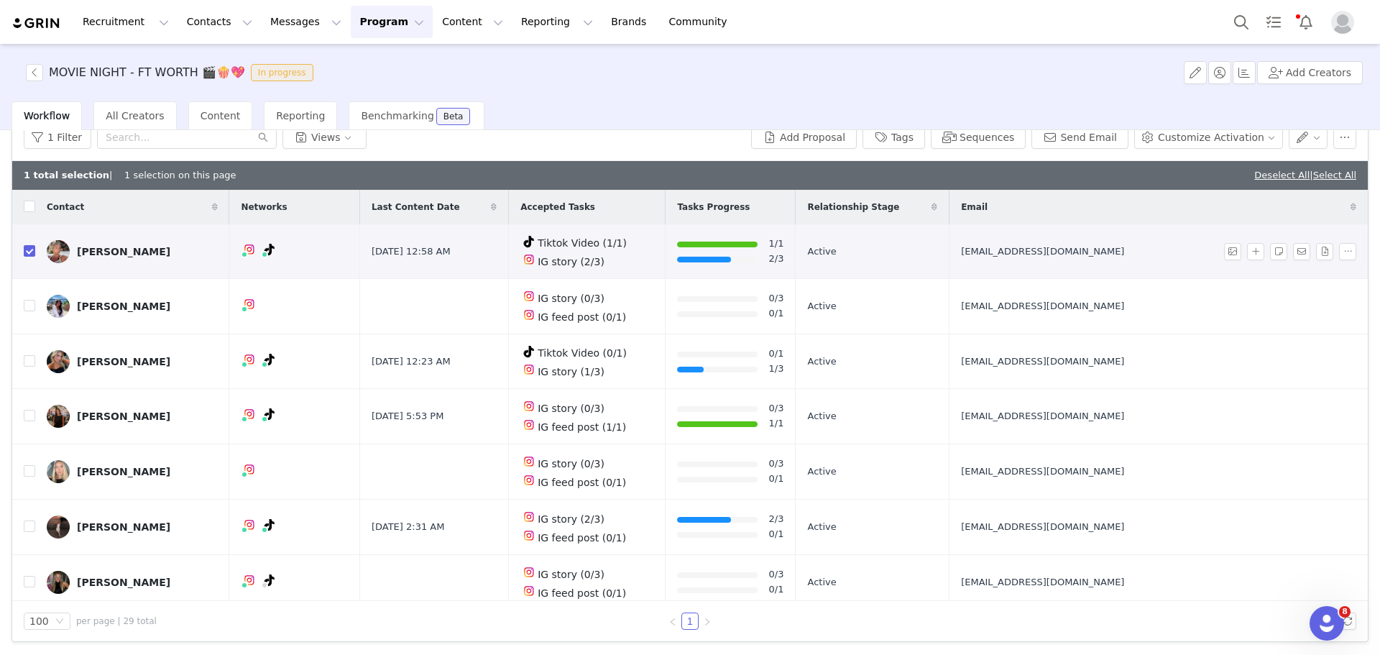
click at [125, 255] on div "[PERSON_NAME]" at bounding box center [123, 251] width 93 height 11
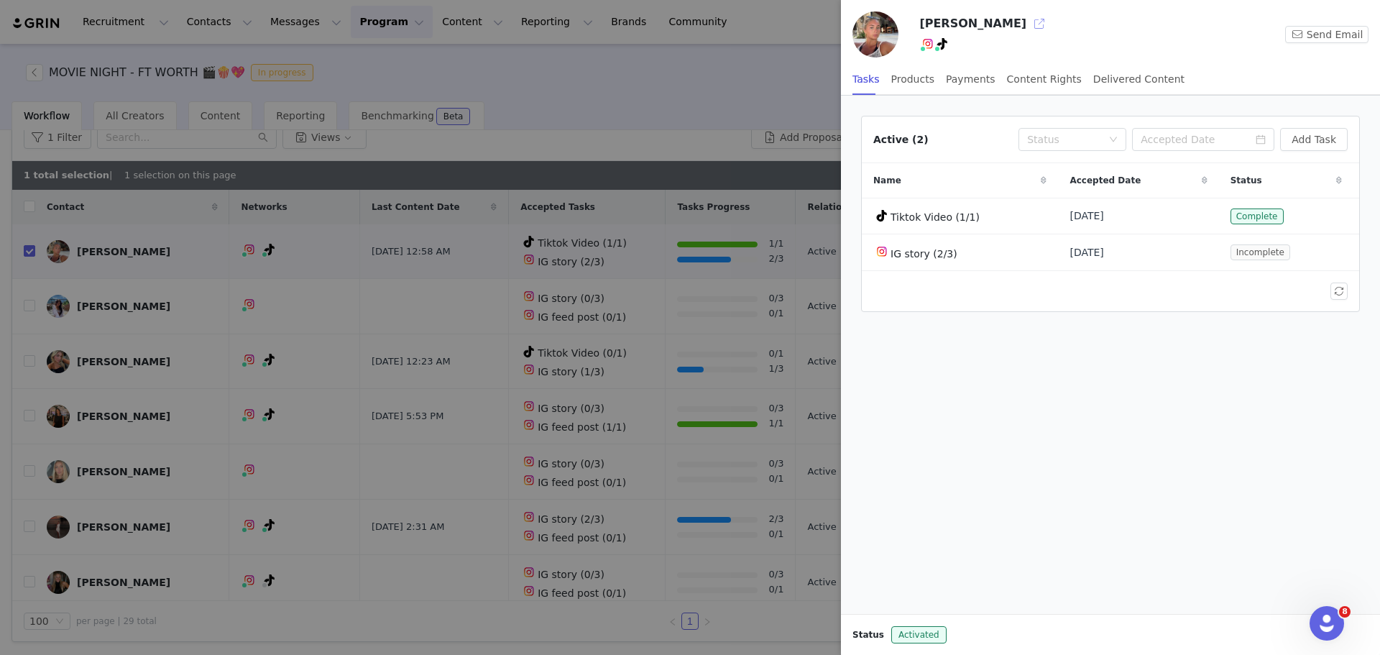
click at [1028, 24] on button "button" at bounding box center [1039, 23] width 23 height 23
click at [543, 96] on div at bounding box center [690, 327] width 1380 height 655
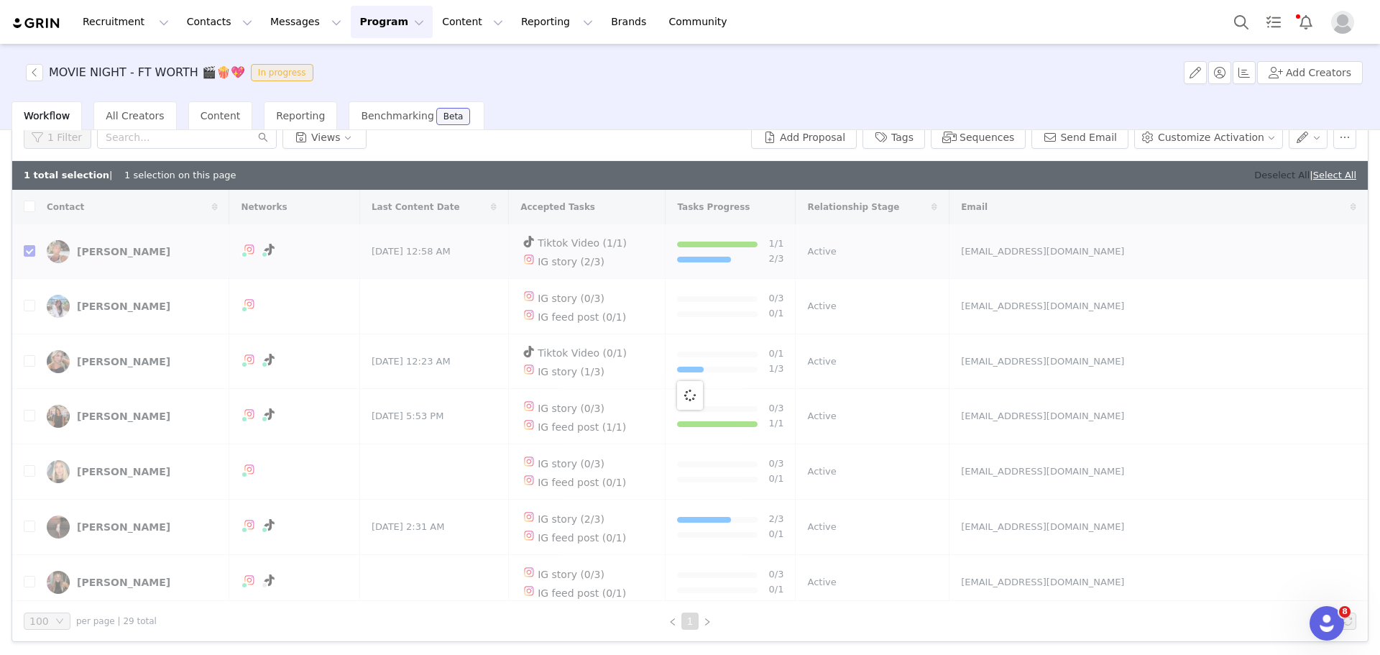
click at [1254, 173] on link "Deselect All" at bounding box center [1281, 175] width 55 height 11
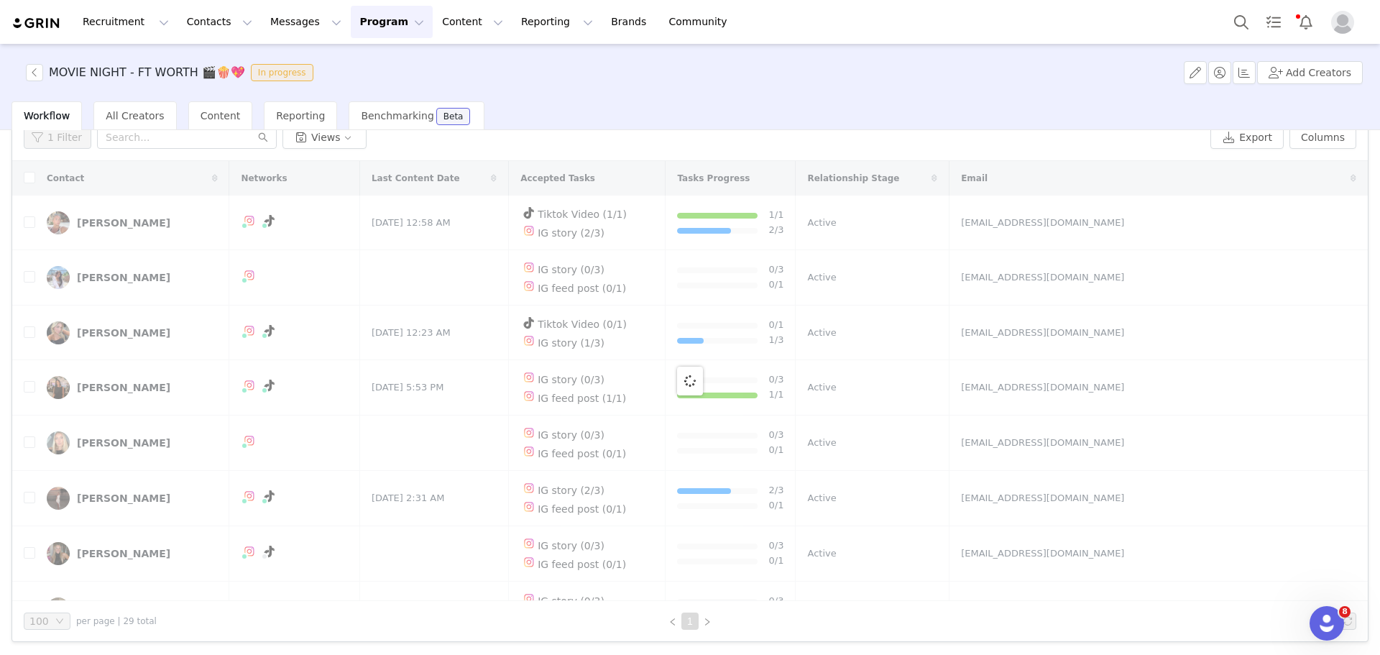
checkbox input "false"
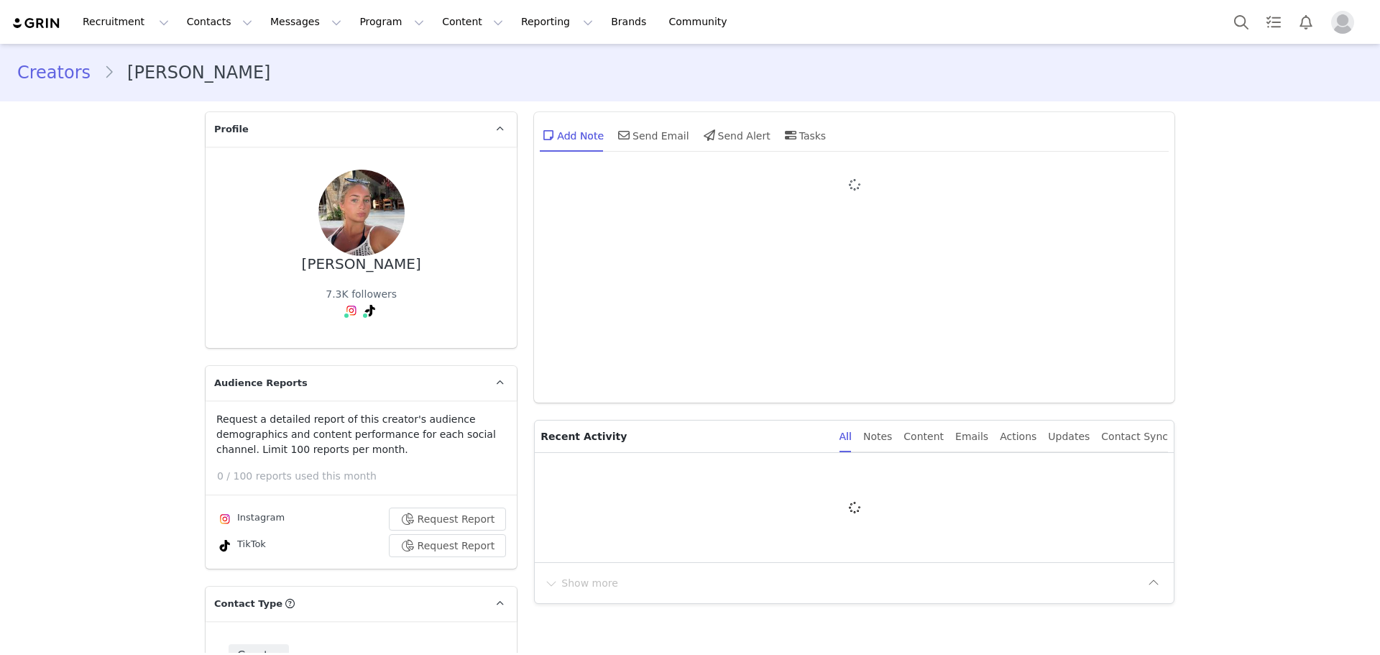
type input "+1 ([GEOGRAPHIC_DATA])"
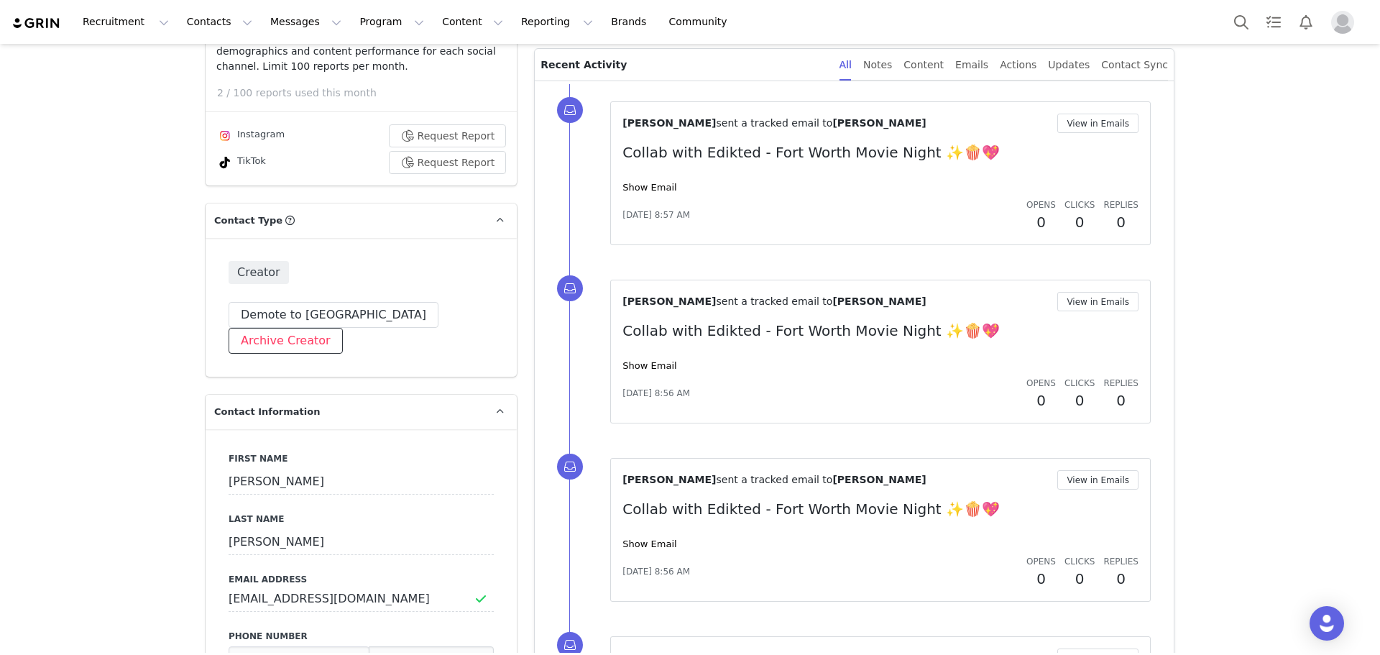
click at [343, 328] on button "Archive Creator" at bounding box center [286, 341] width 114 height 26
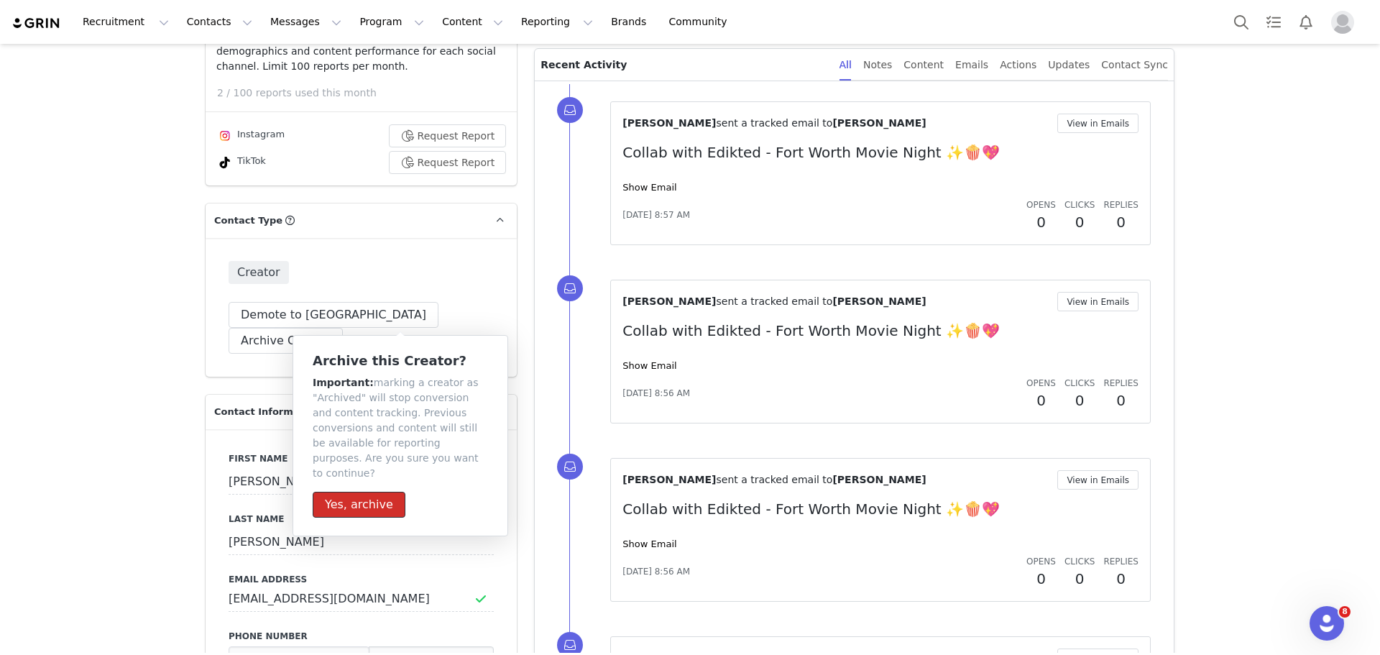
click at [359, 492] on button "Yes, archive" at bounding box center [359, 505] width 93 height 26
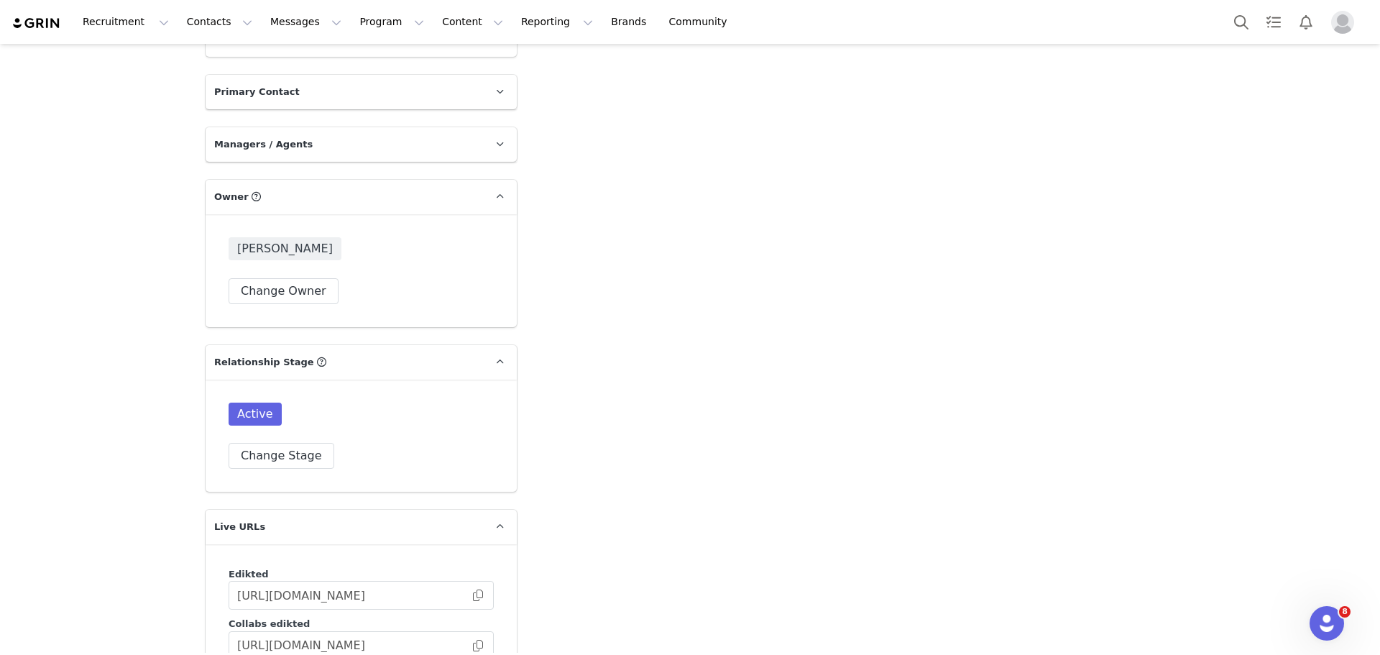
scroll to position [3737, 0]
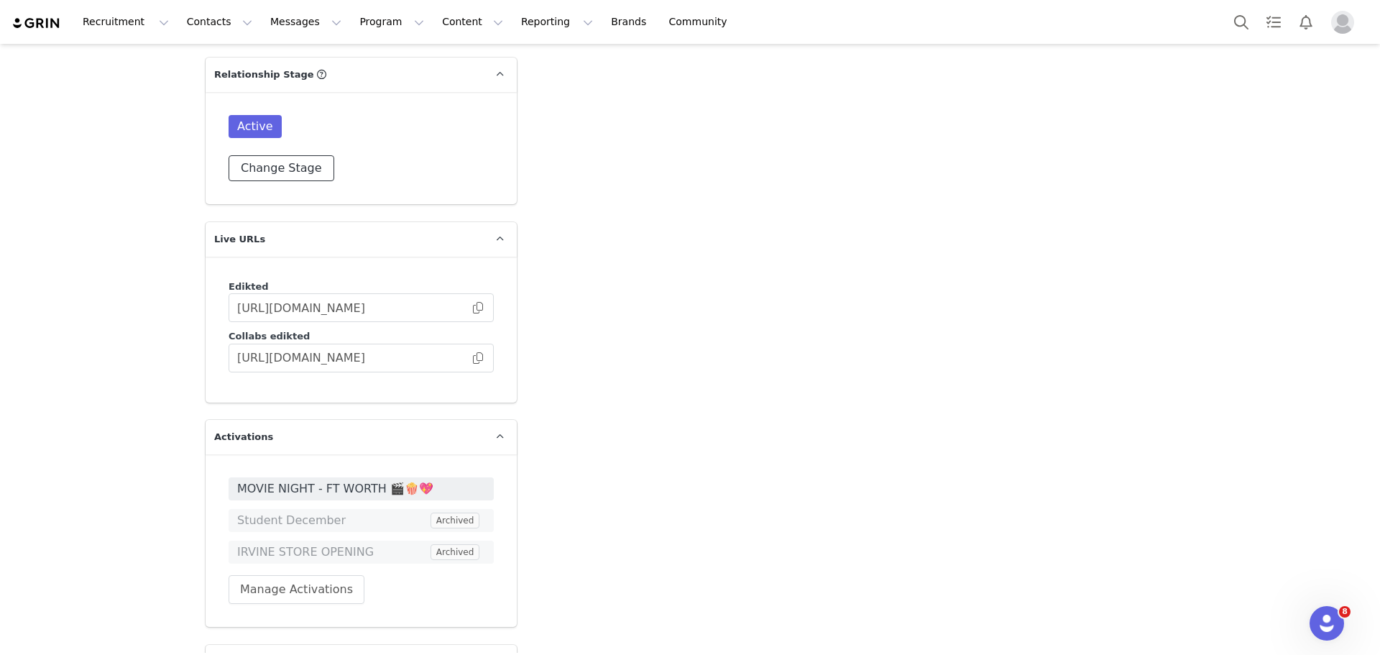
click at [272, 155] on button "Change Stage" at bounding box center [282, 168] width 106 height 26
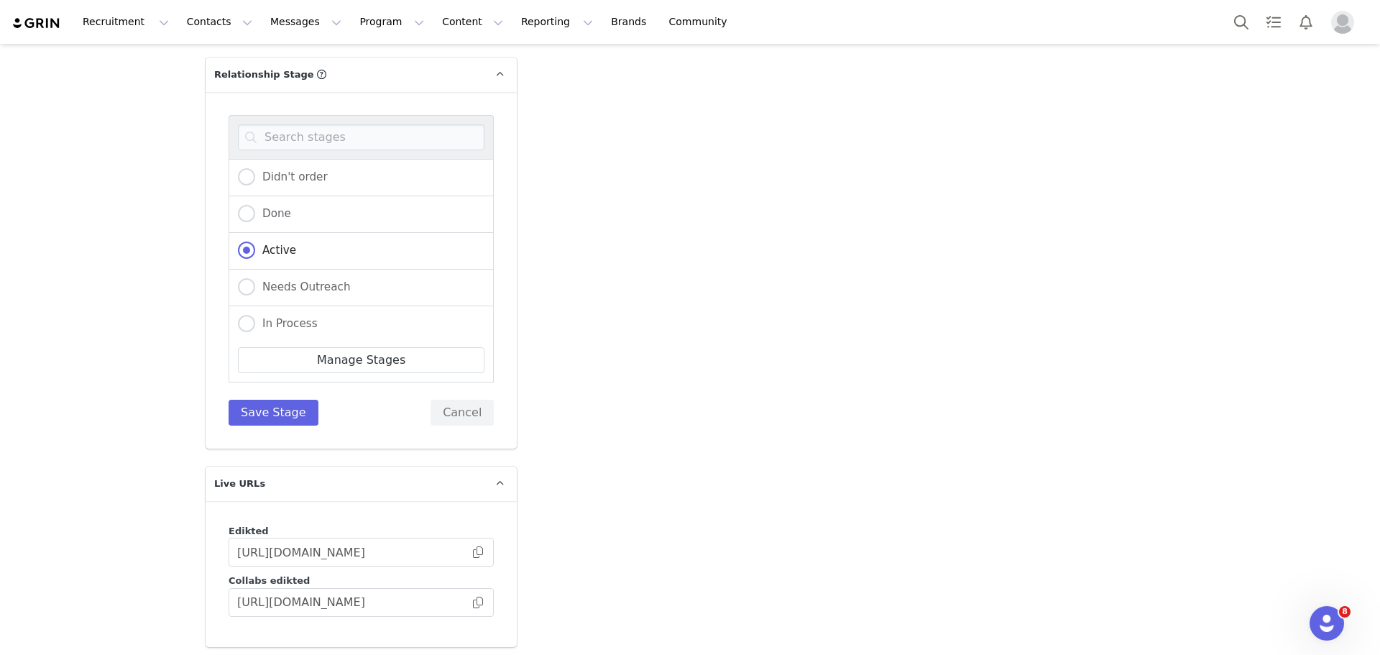
click at [262, 233] on div "Active" at bounding box center [361, 251] width 265 height 37
click at [267, 207] on span "Done" at bounding box center [273, 213] width 36 height 13
click at [255, 205] on input "Done" at bounding box center [246, 214] width 17 height 19
radio input "true"
radio input "false"
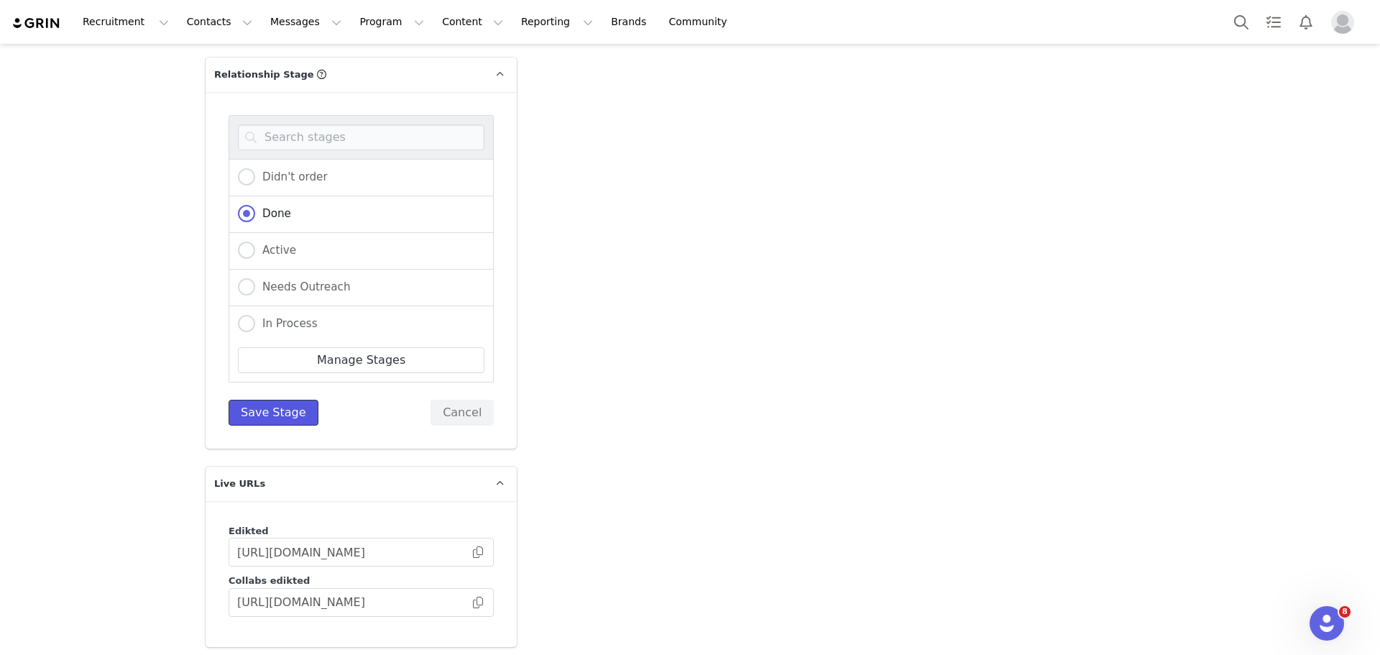
click at [286, 400] on button "Save Stage" at bounding box center [274, 413] width 90 height 26
